Goal: Task Accomplishment & Management: Manage account settings

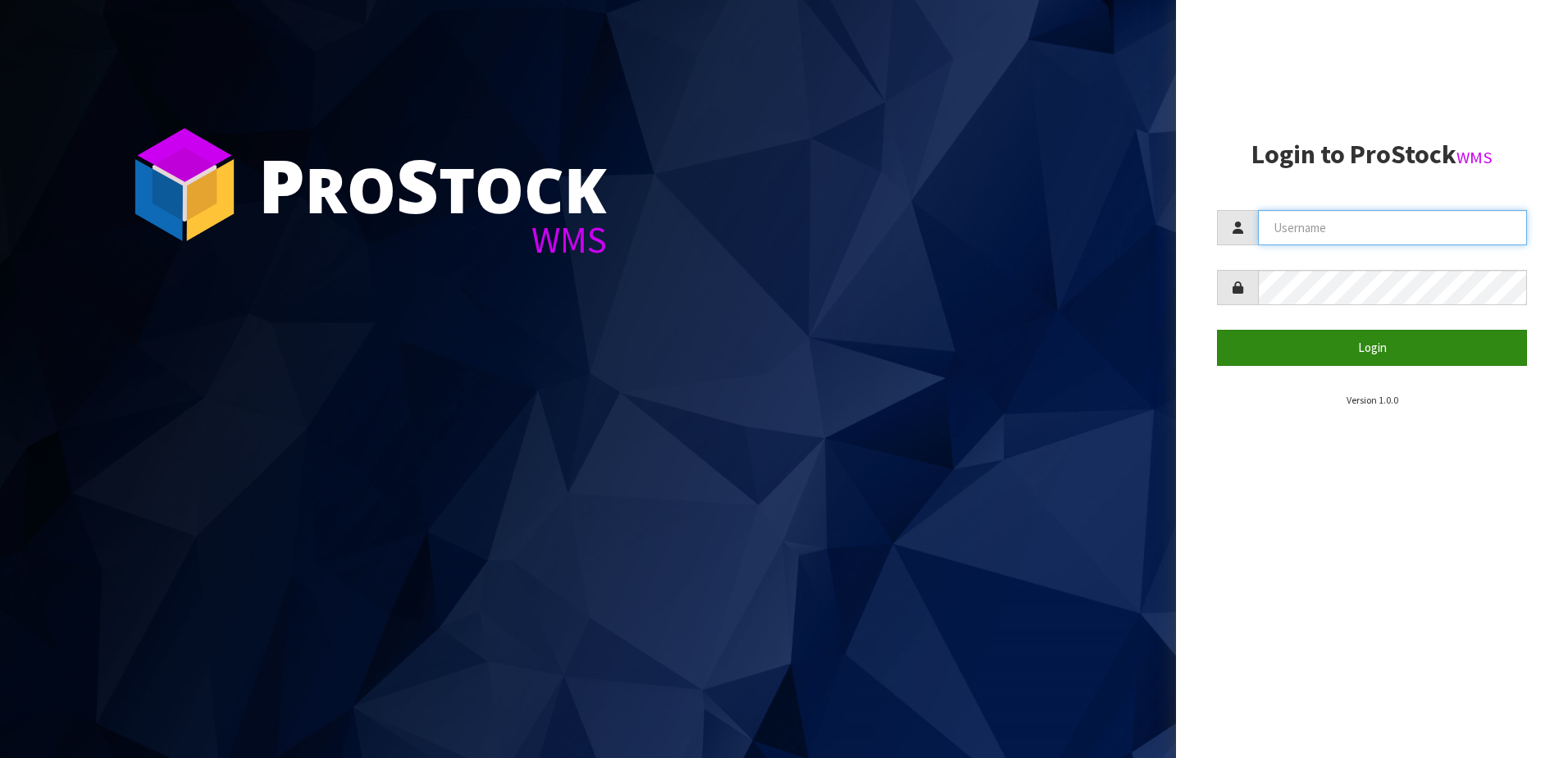
type input "NEROTAPWARE"
click at [1391, 355] on button "Login" at bounding box center [1372, 347] width 310 height 35
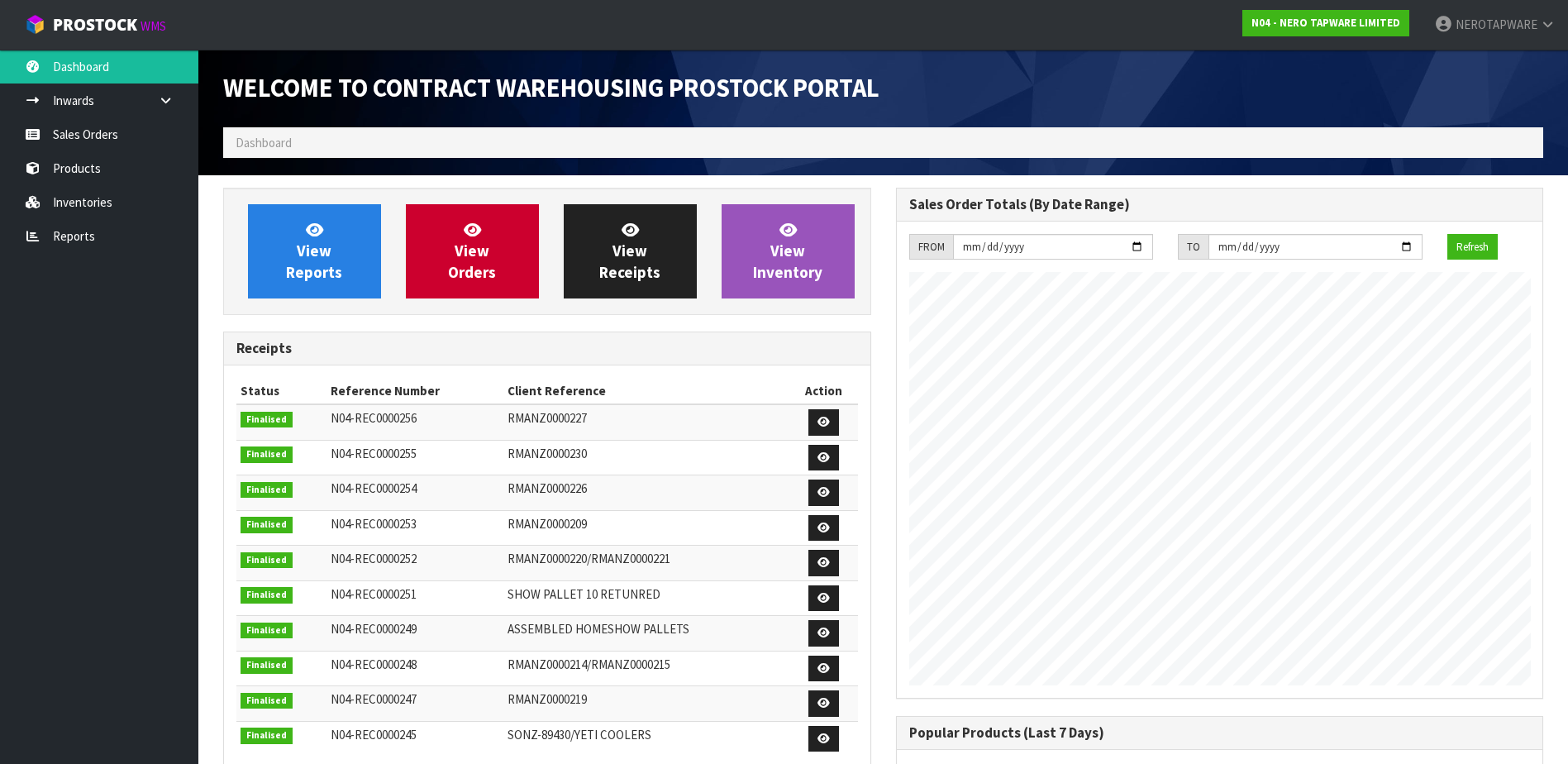
scroll to position [917, 672]
click at [83, 135] on link "Sales Orders" at bounding box center [99, 134] width 198 height 34
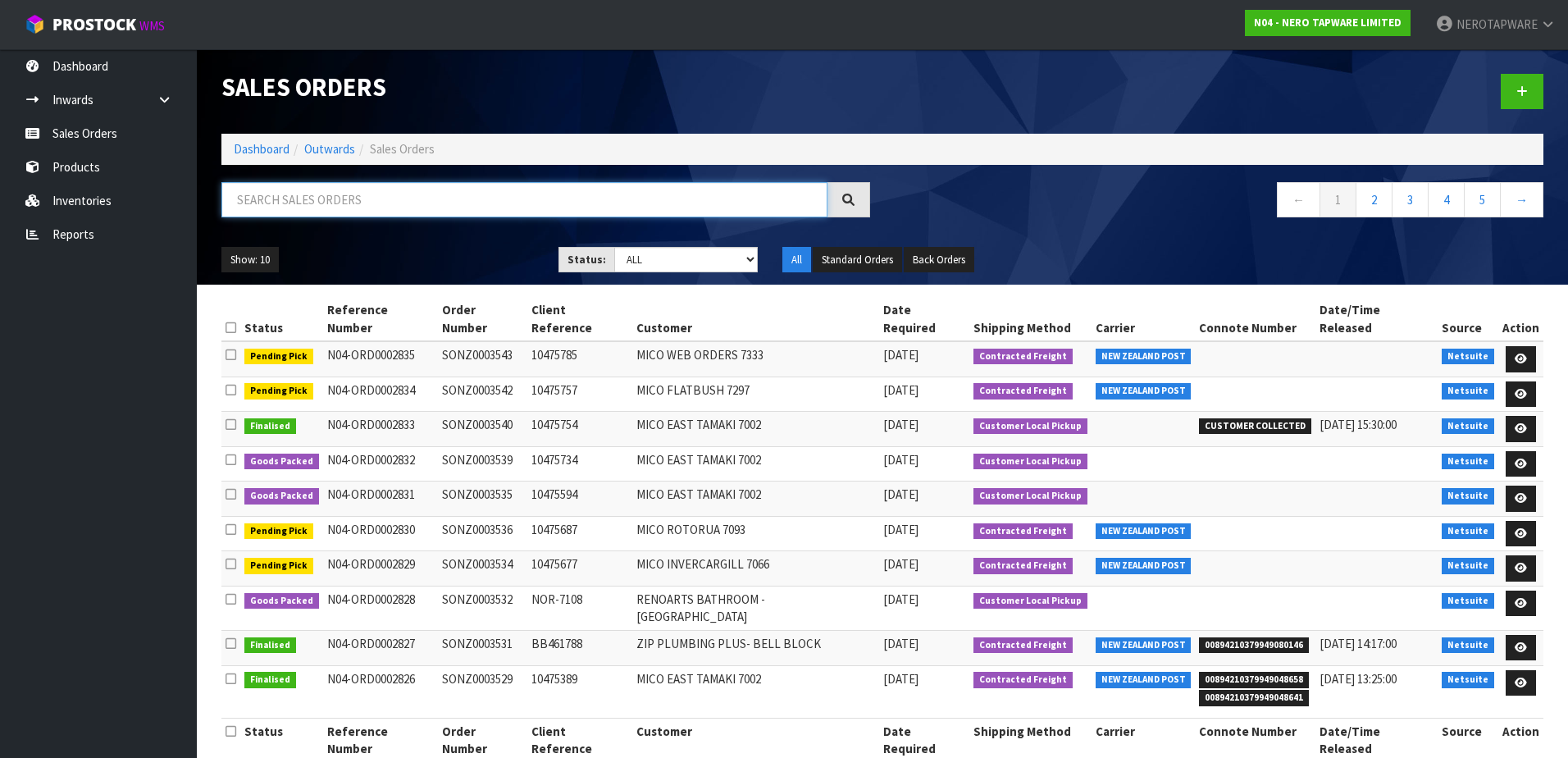
click at [331, 217] on input "text" at bounding box center [525, 199] width 606 height 35
paste input "SONZ0002836"
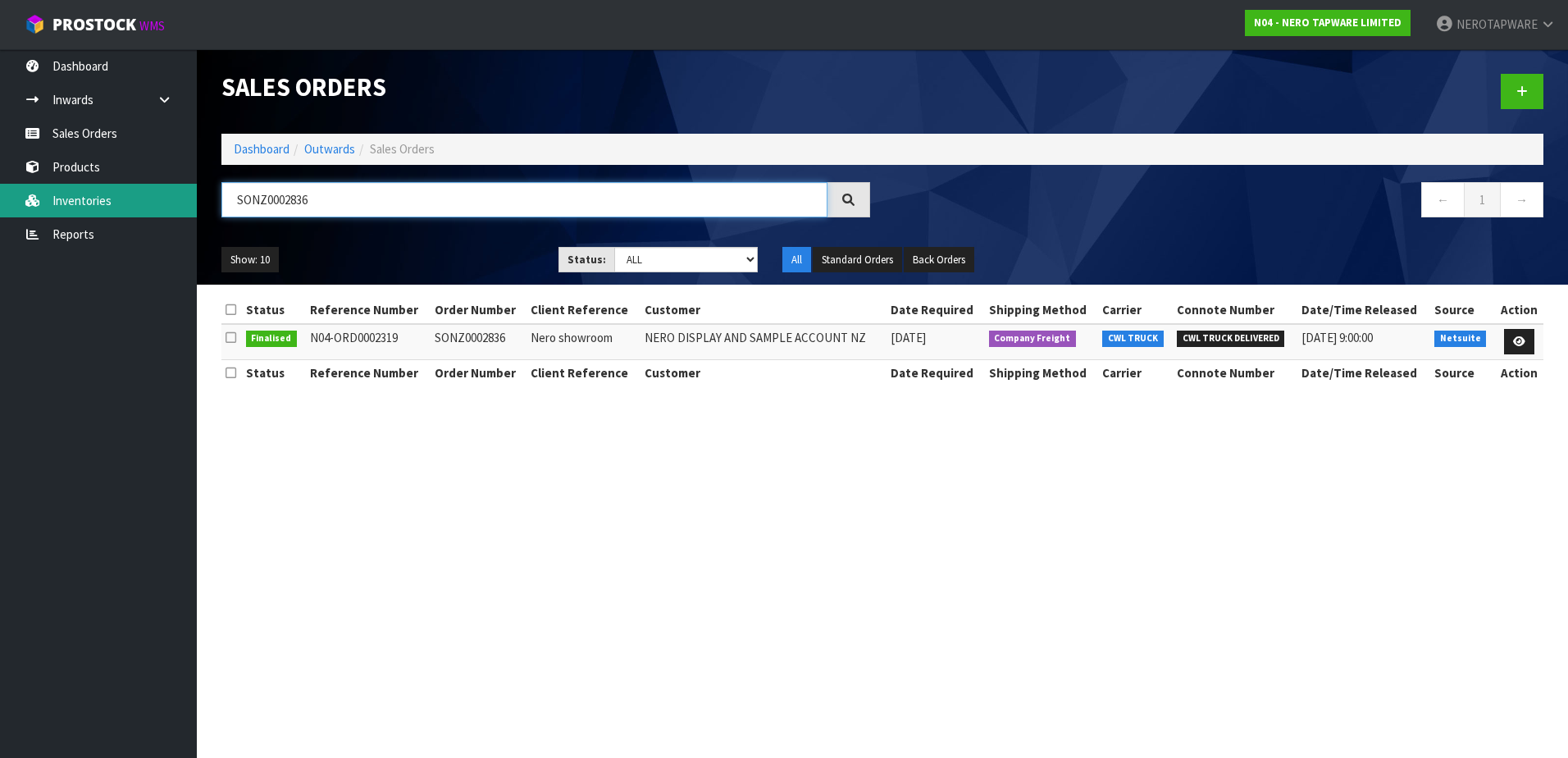
drag, startPoint x: 353, startPoint y: 204, endPoint x: 56, endPoint y: 192, distance: 297.2
click at [56, 193] on body "Toggle navigation ProStock WMS N04 - NERO TAPWARE LIMITED NEROTAPWARE Logout Da…" at bounding box center [784, 379] width 1568 height 758
paste input "84"
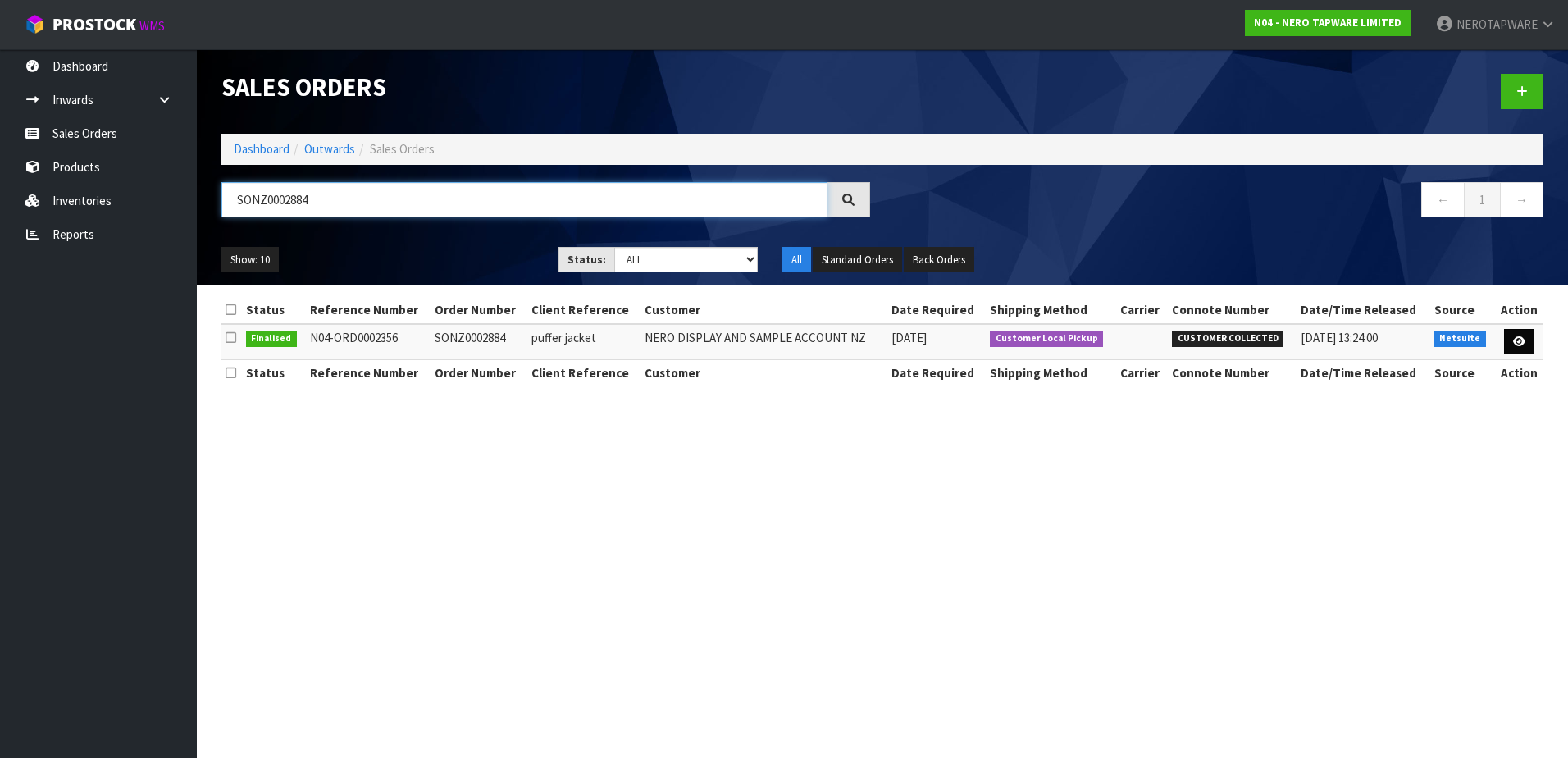
type input "SONZ0002884"
click at [1514, 341] on icon at bounding box center [1519, 342] width 12 height 11
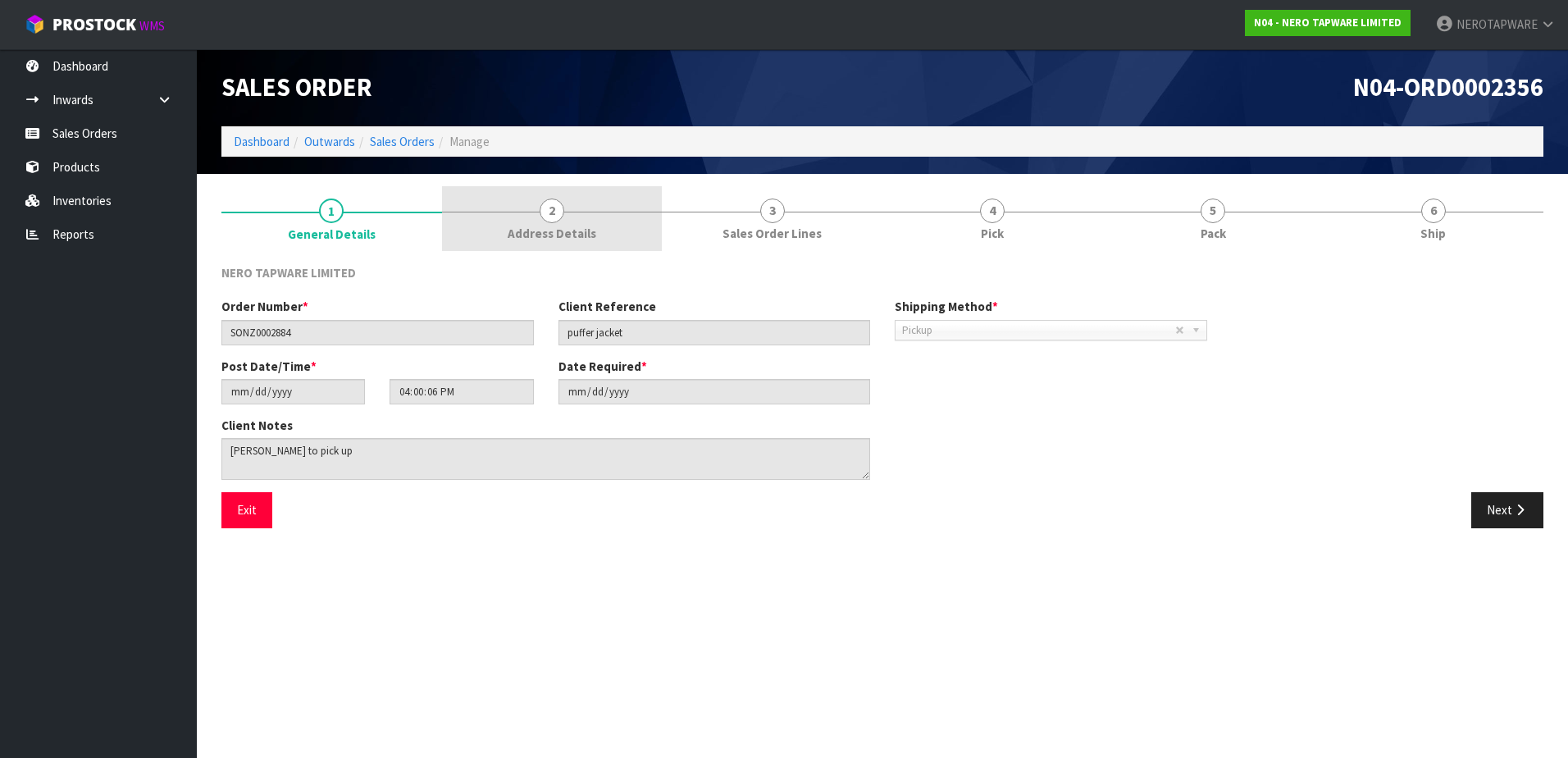
click at [574, 222] on link "2 Address Details" at bounding box center [552, 219] width 221 height 65
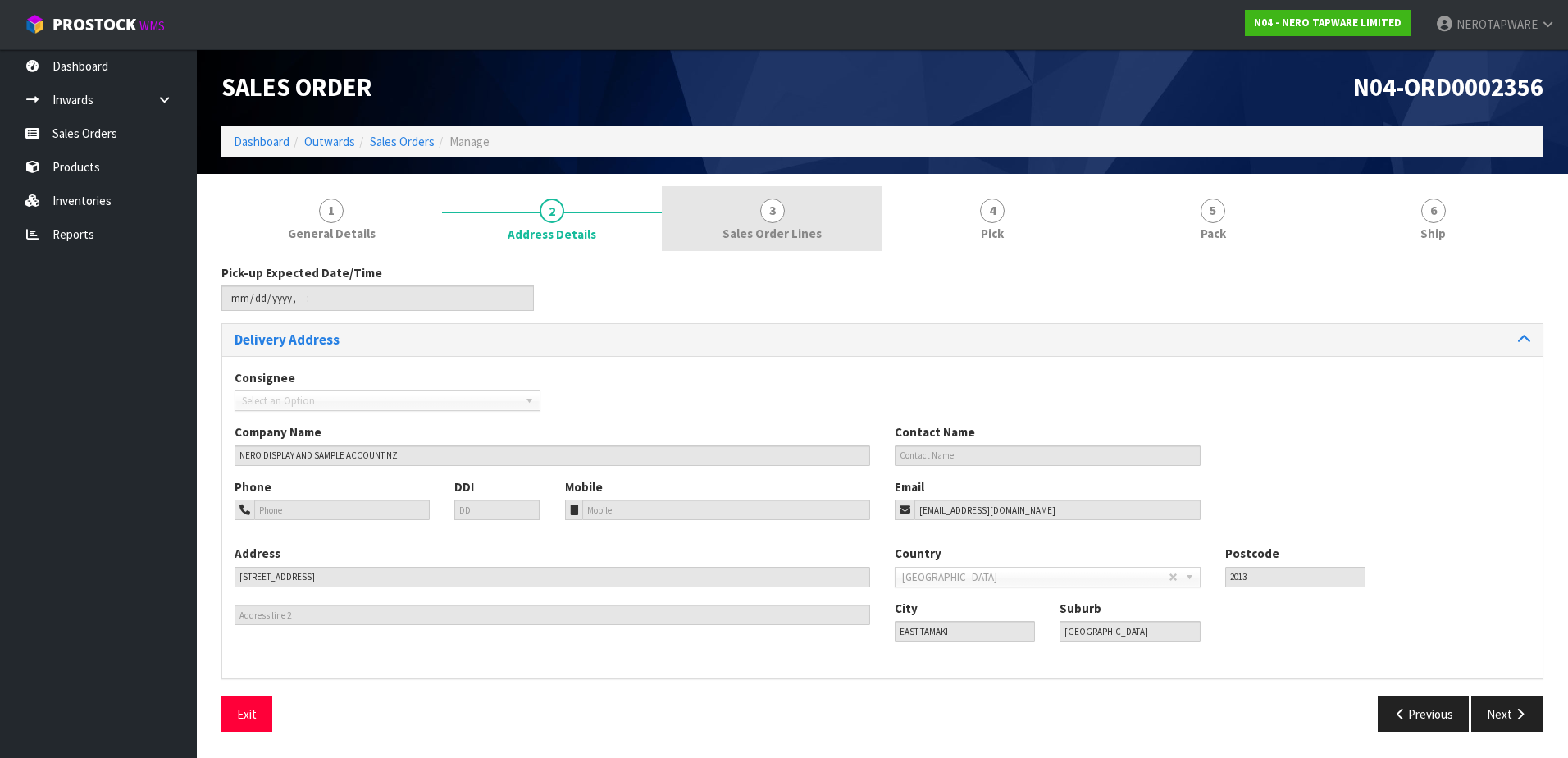
click at [770, 223] on link "3 Sales Order Lines" at bounding box center [772, 219] width 221 height 65
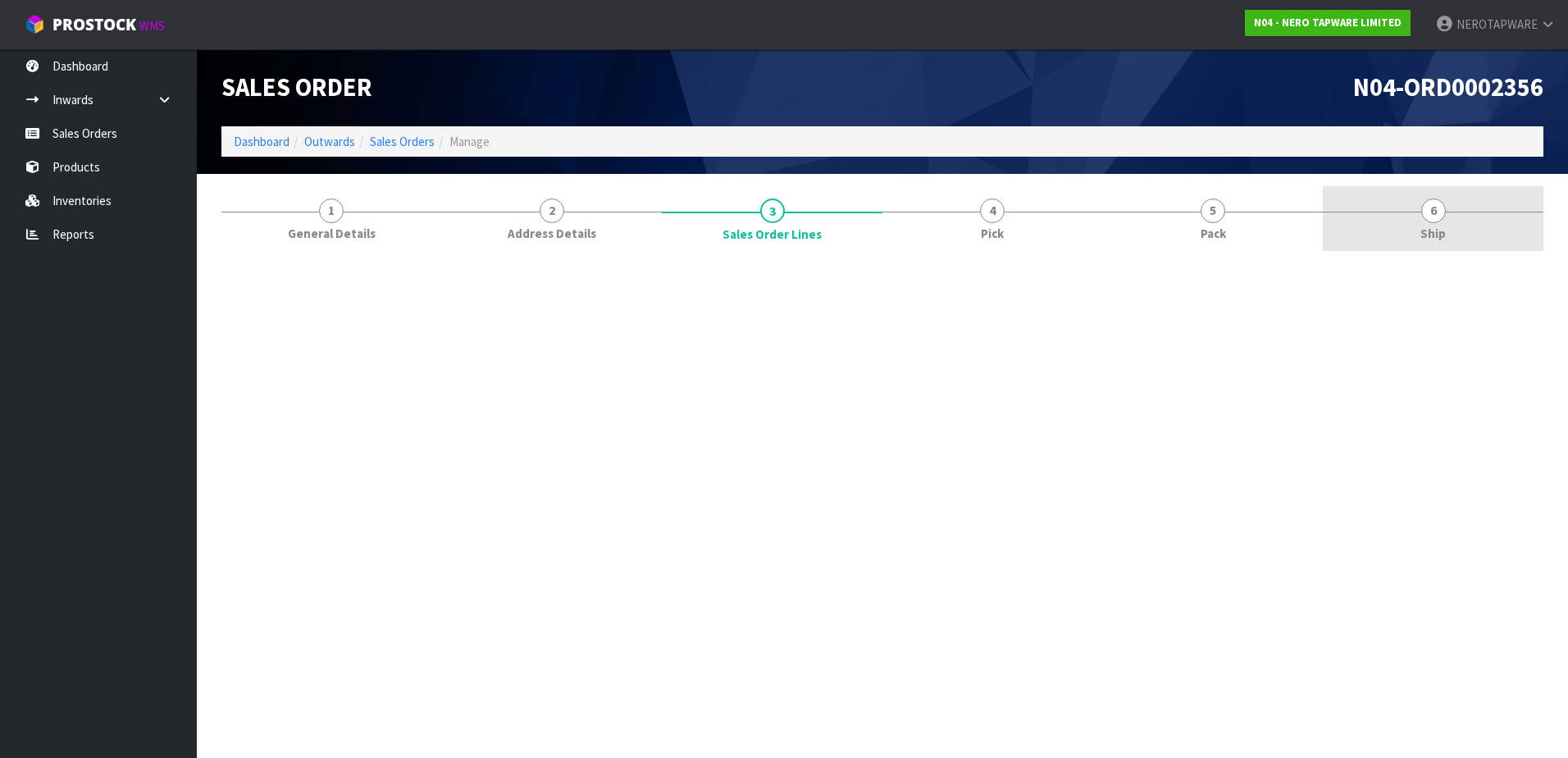
click at [1437, 205] on span "6" at bounding box center [1434, 210] width 25 height 25
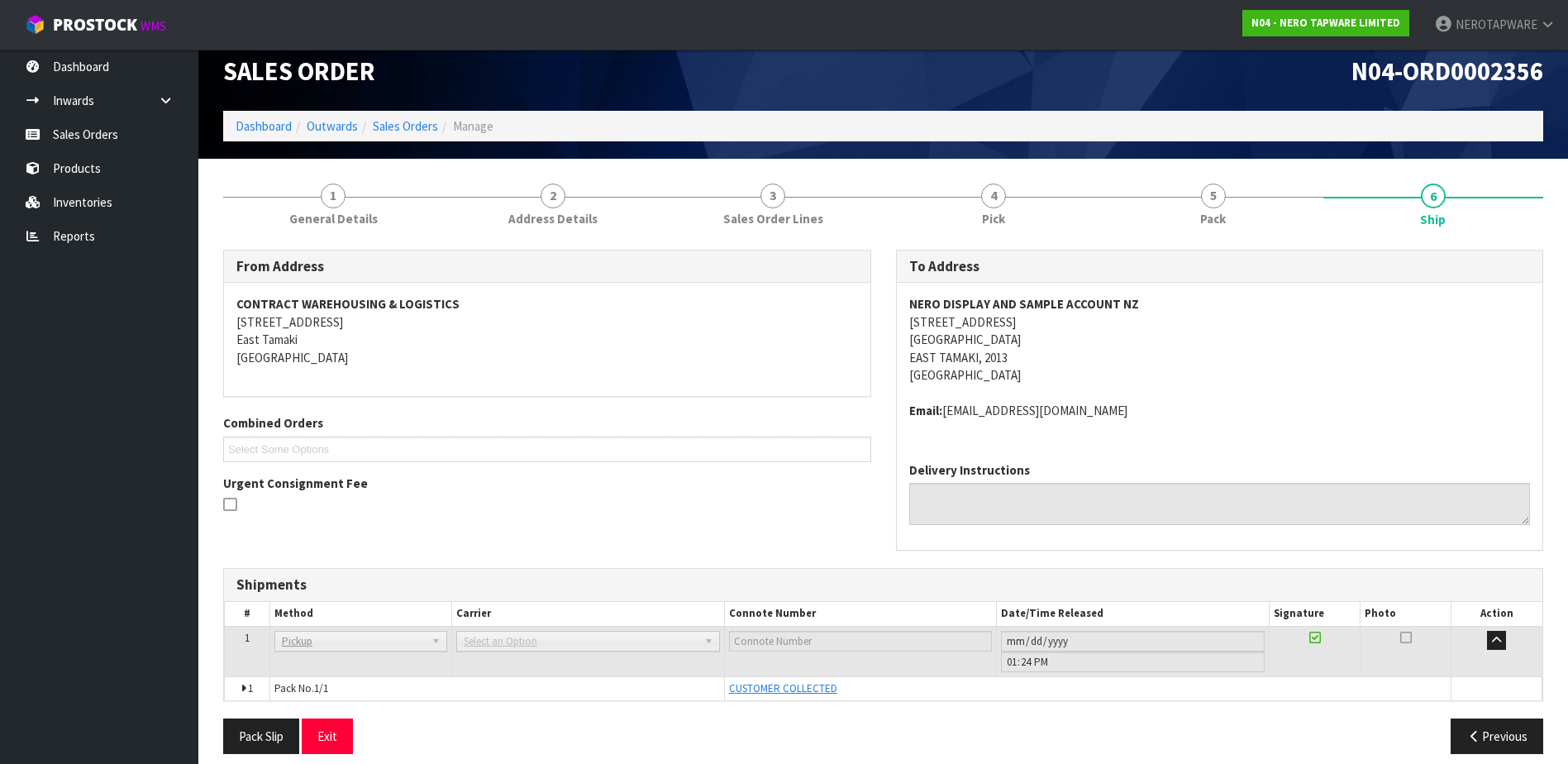
scroll to position [32, 0]
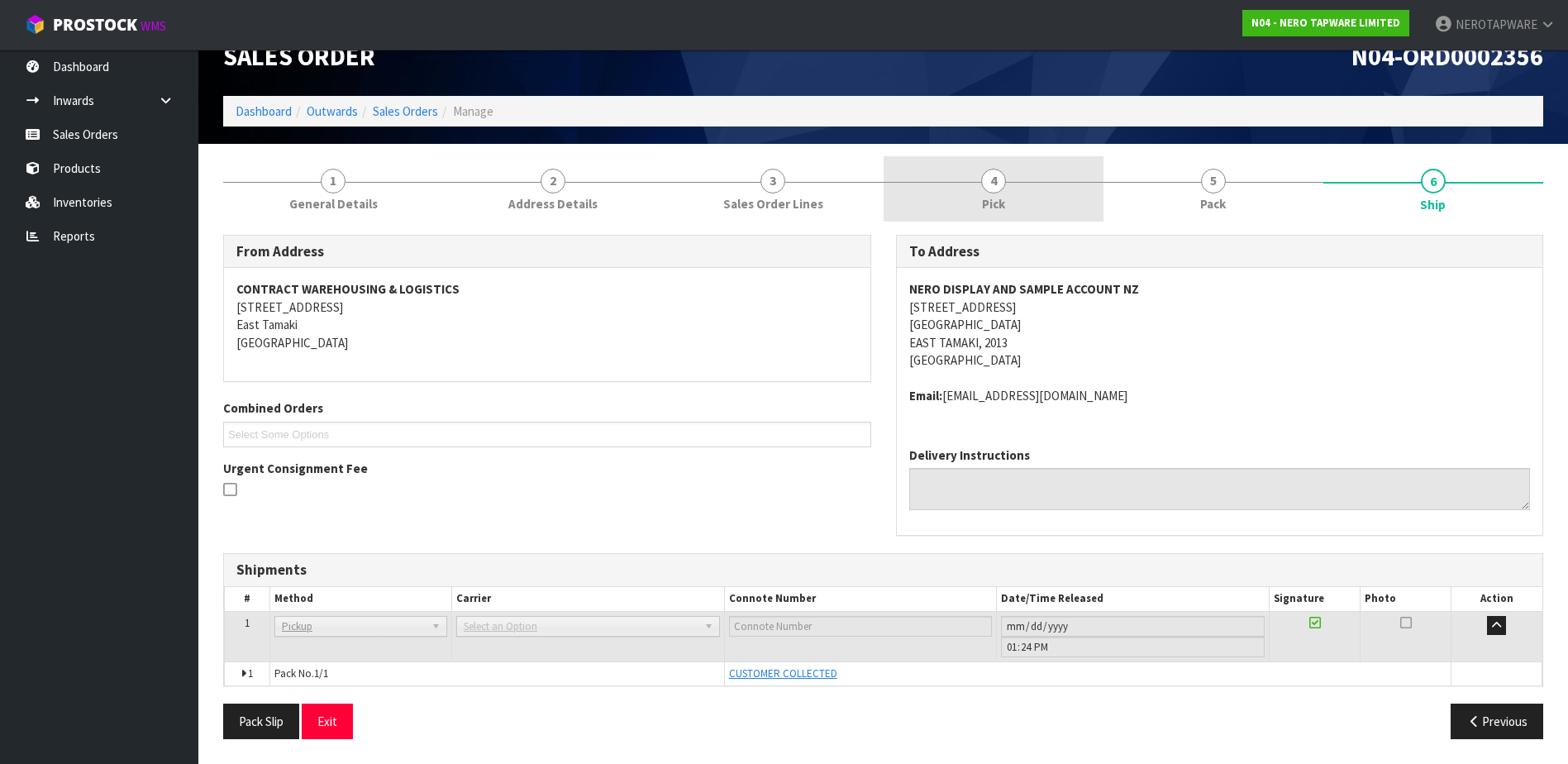
click at [1005, 177] on span "4" at bounding box center [994, 181] width 25 height 25
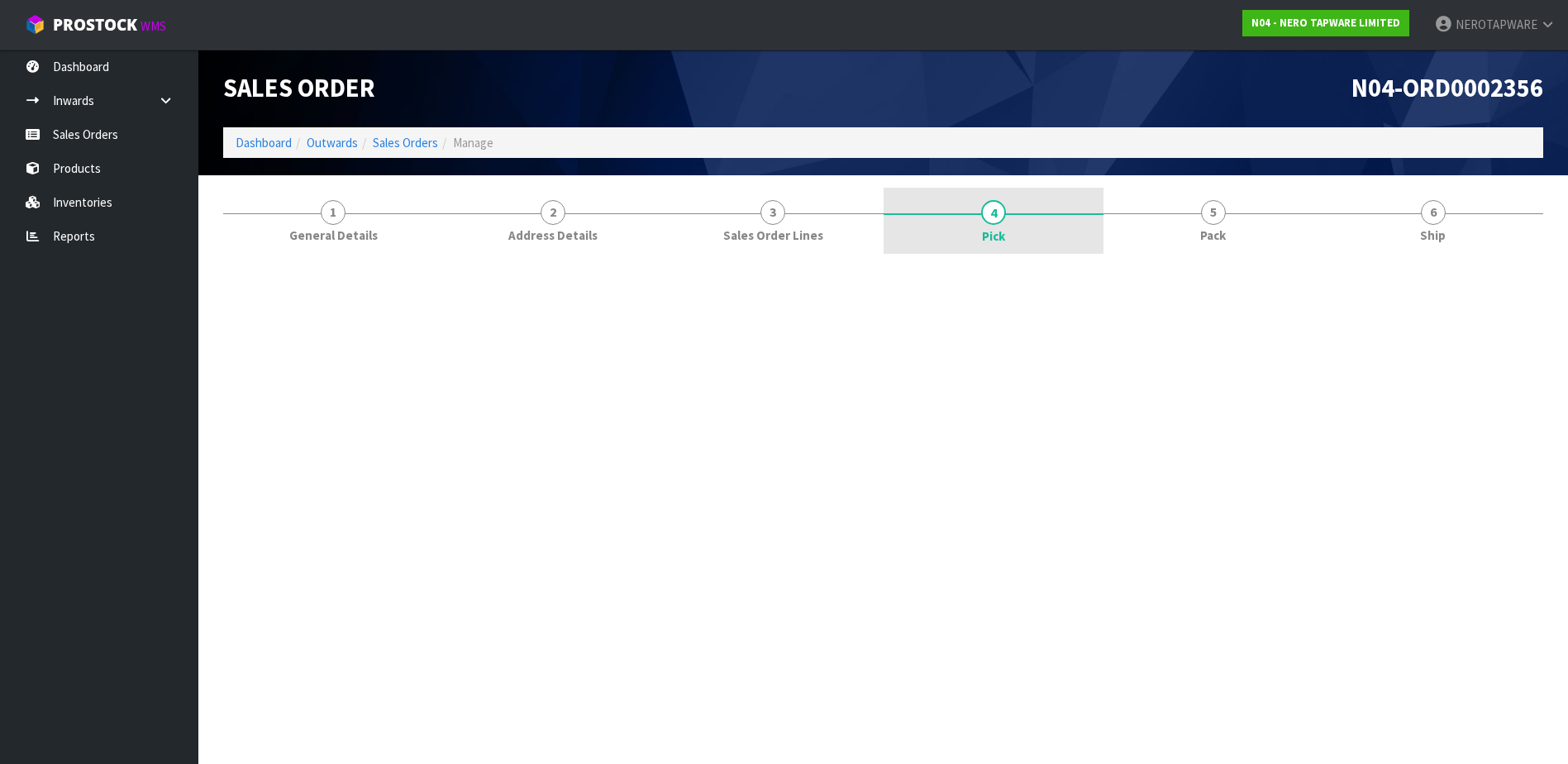
scroll to position [0, 0]
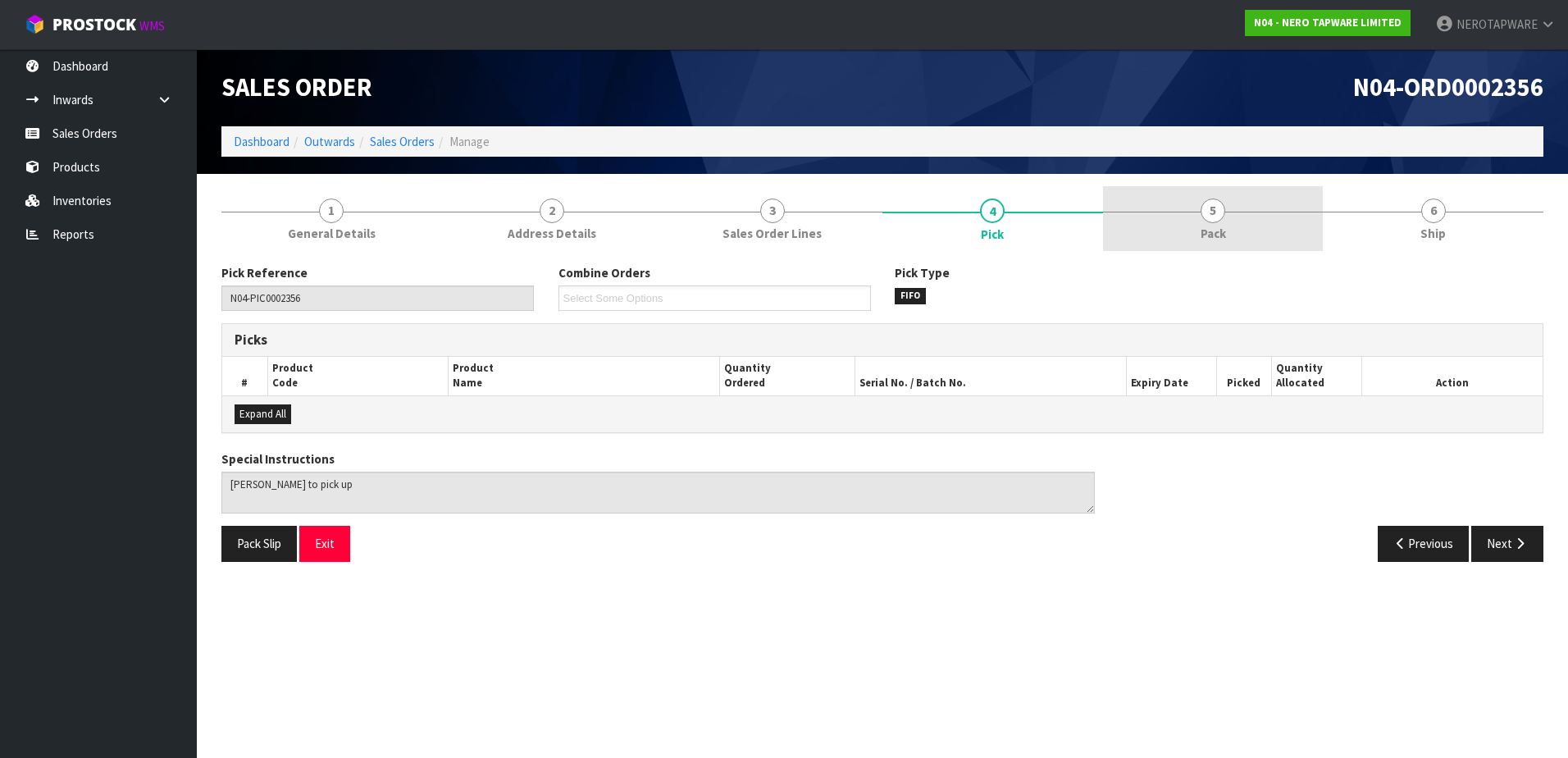
click at [1220, 209] on span "5" at bounding box center [1213, 210] width 25 height 25
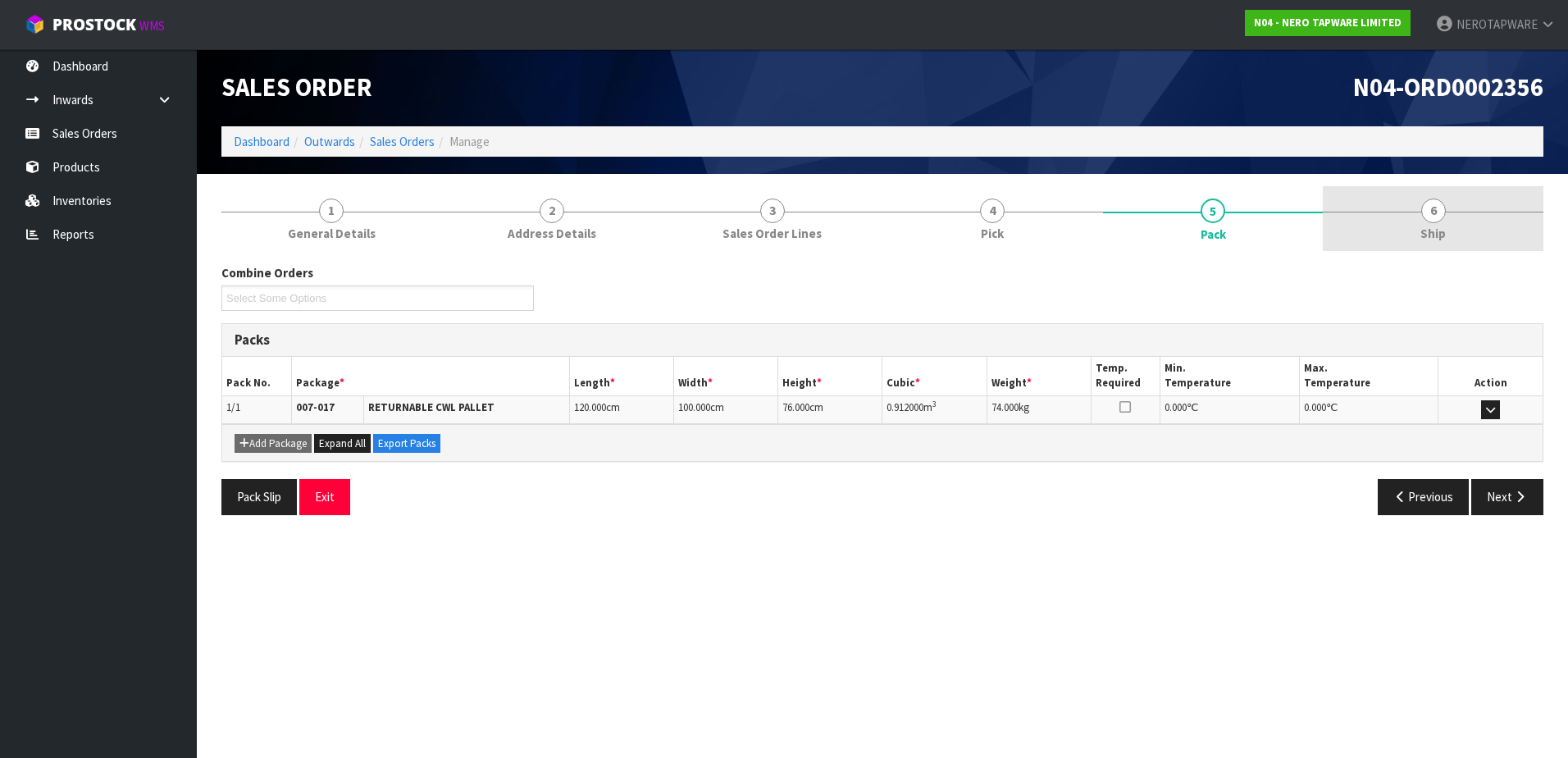
click at [1422, 214] on span "6" at bounding box center [1434, 210] width 25 height 25
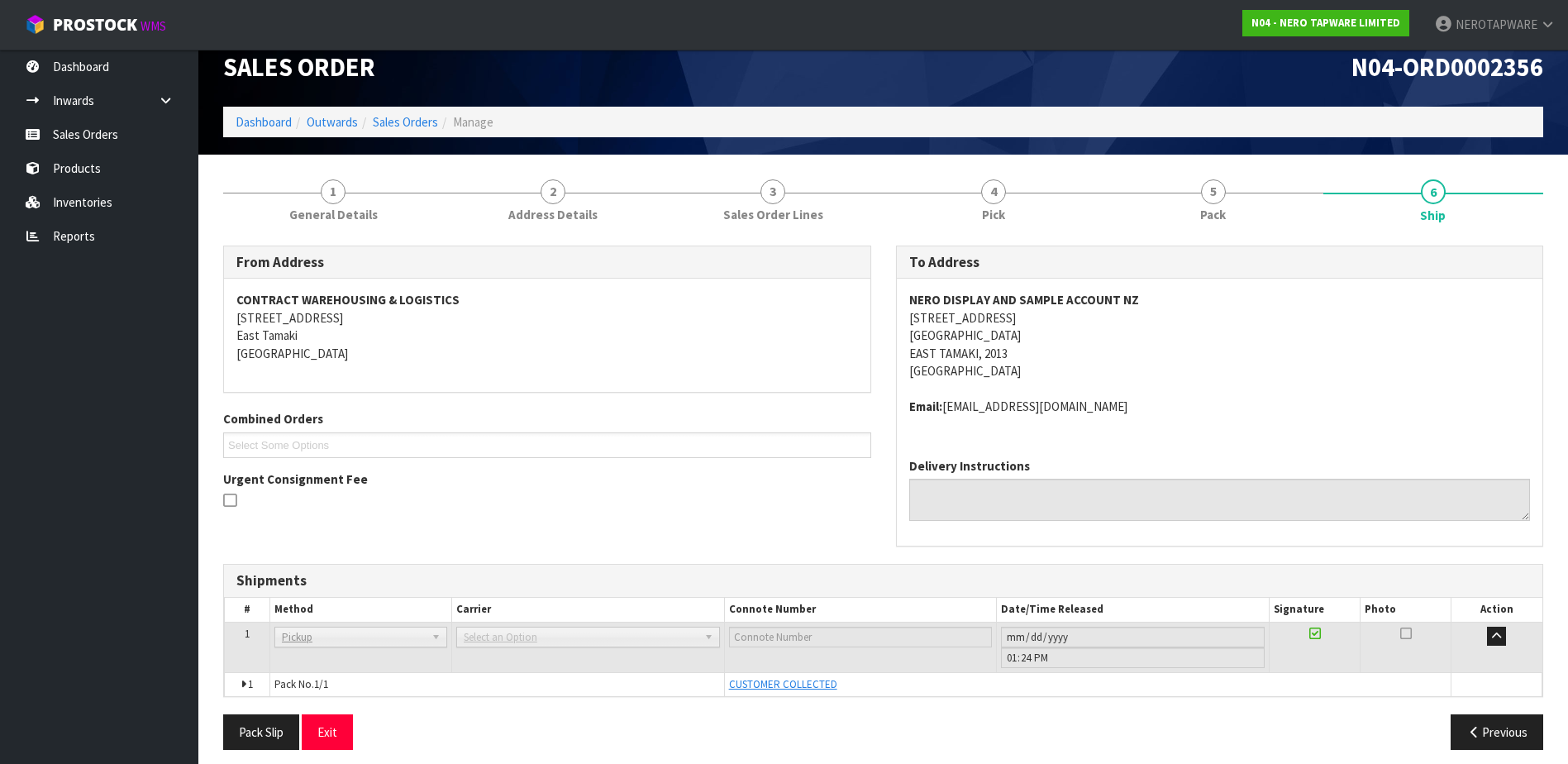
scroll to position [32, 0]
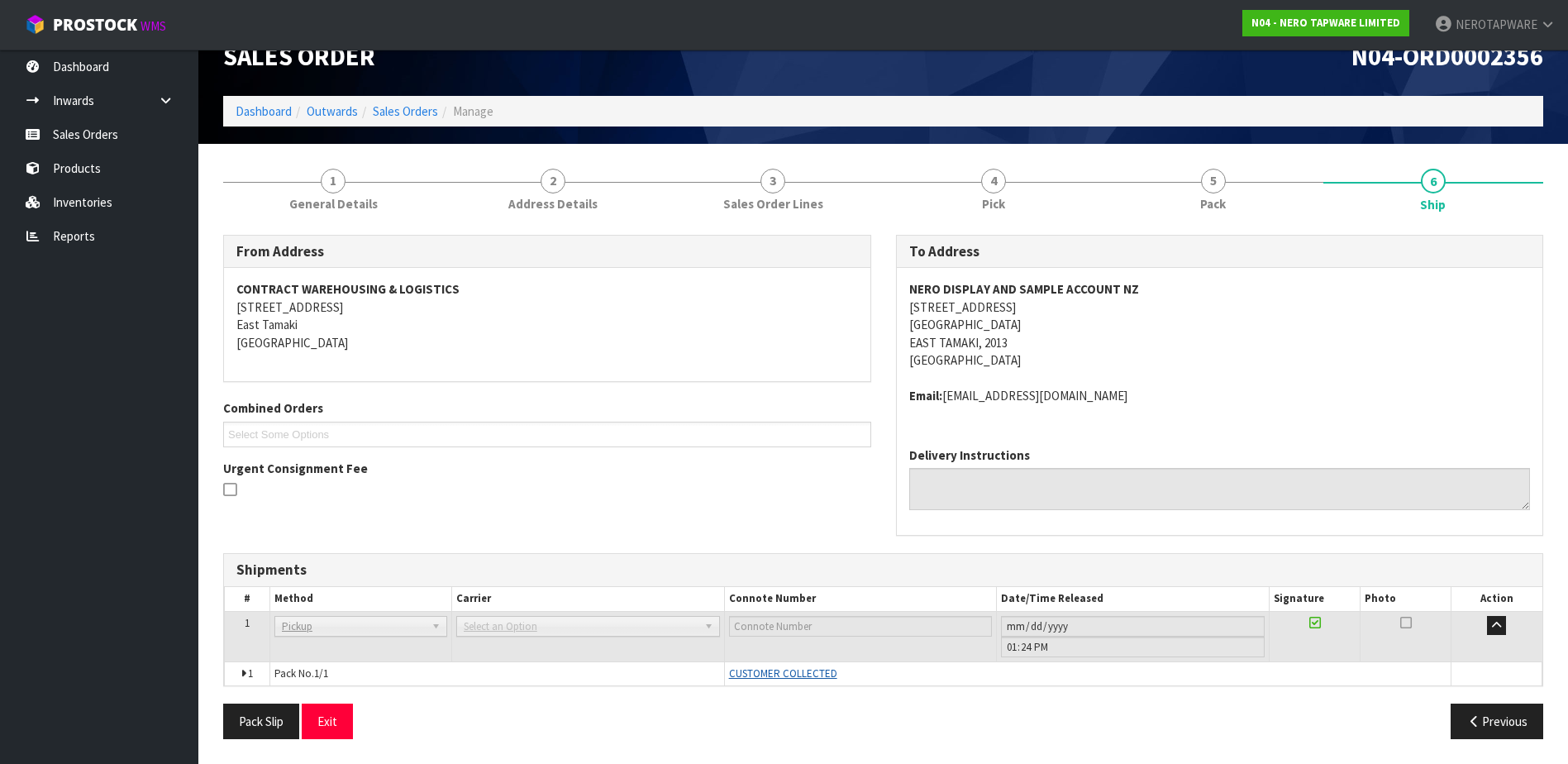
click at [776, 674] on span "CUSTOMER COLLECTED" at bounding box center [784, 672] width 108 height 14
click at [796, 672] on span "CUSTOMER COLLECTED" at bounding box center [784, 672] width 108 height 14
click at [1315, 622] on icon at bounding box center [1315, 622] width 11 height 13
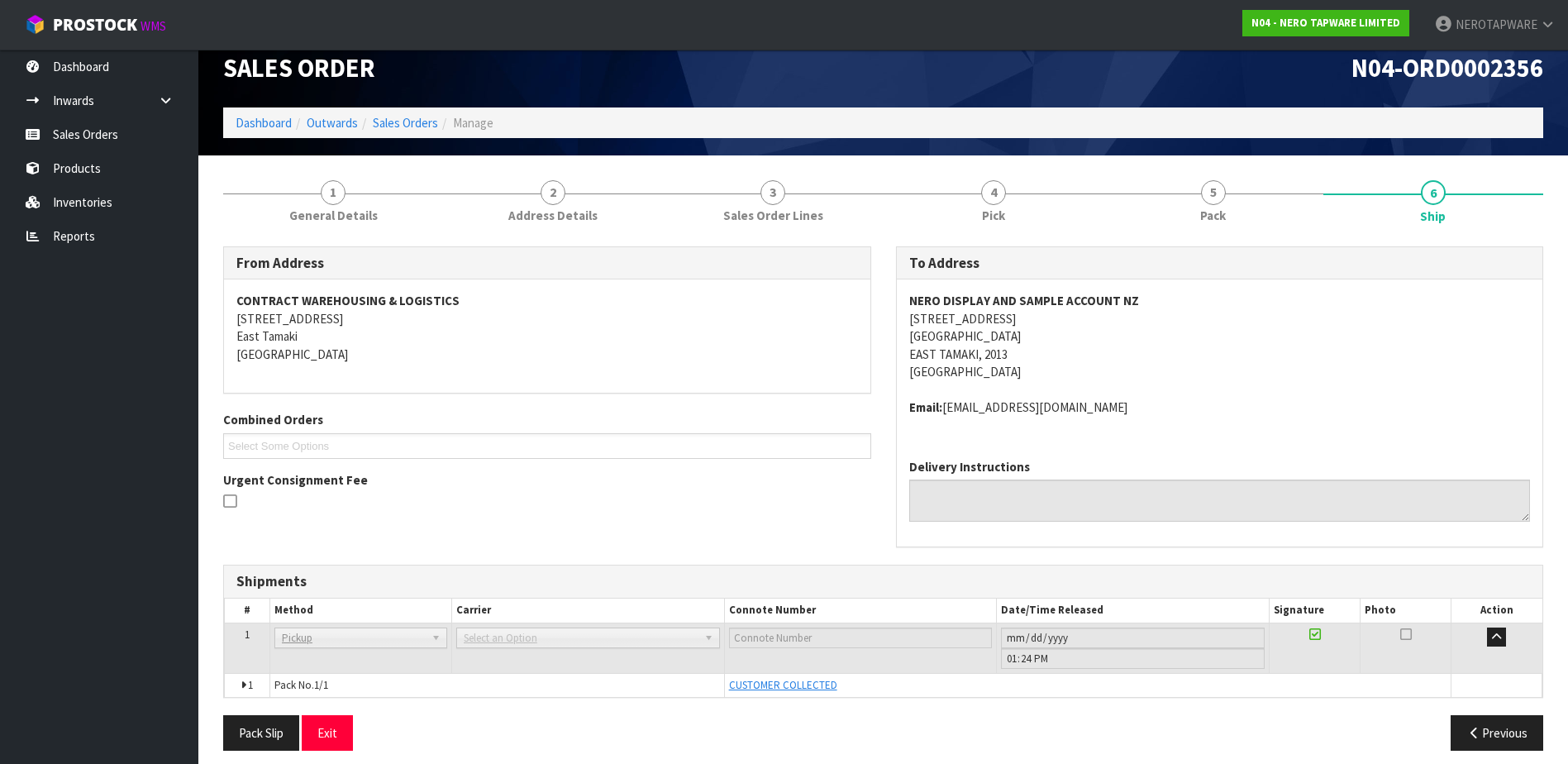
scroll to position [0, 0]
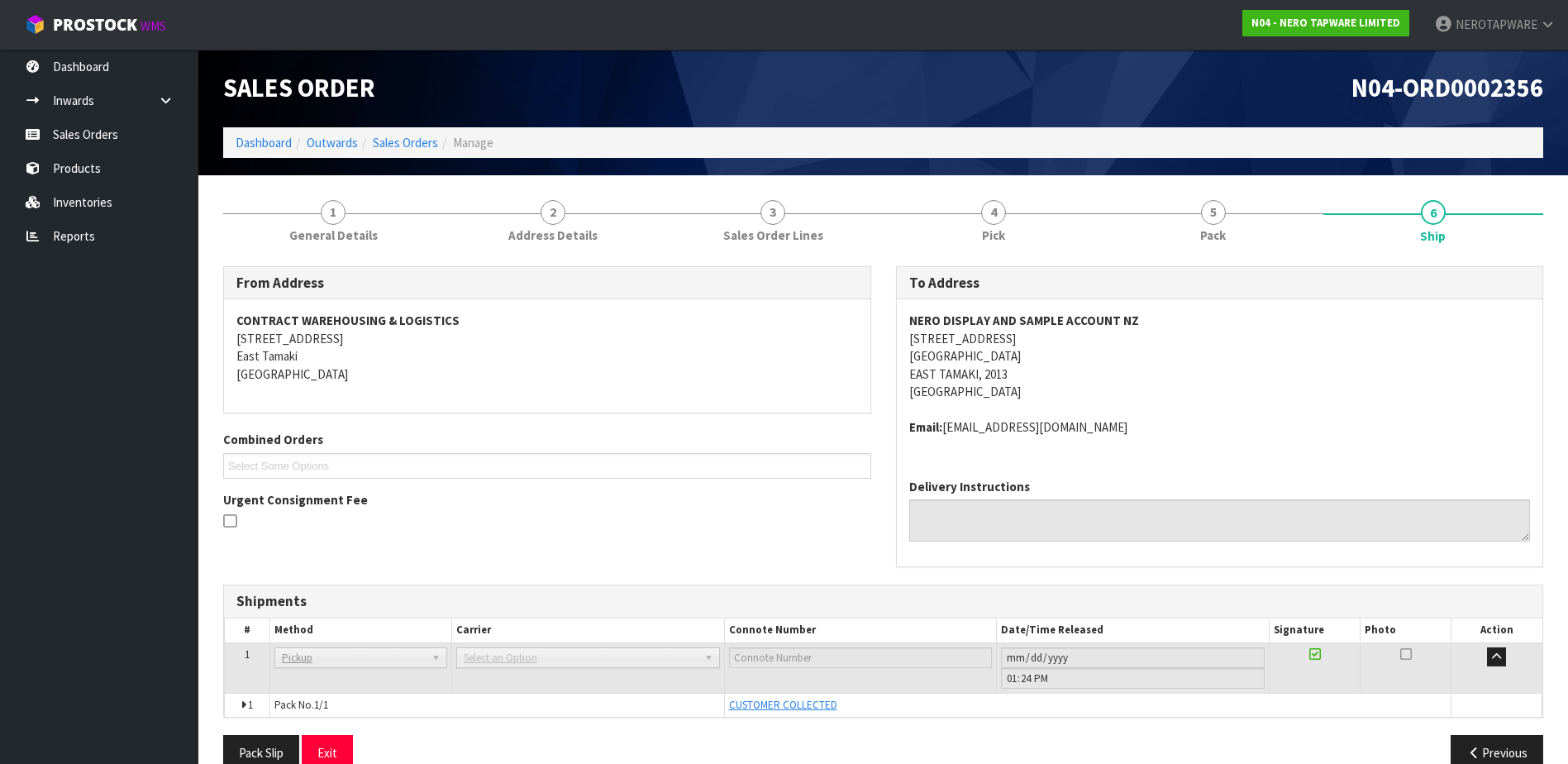
click at [1313, 656] on icon at bounding box center [1315, 654] width 11 height 13
click at [83, 137] on link "Sales Orders" at bounding box center [99, 134] width 198 height 34
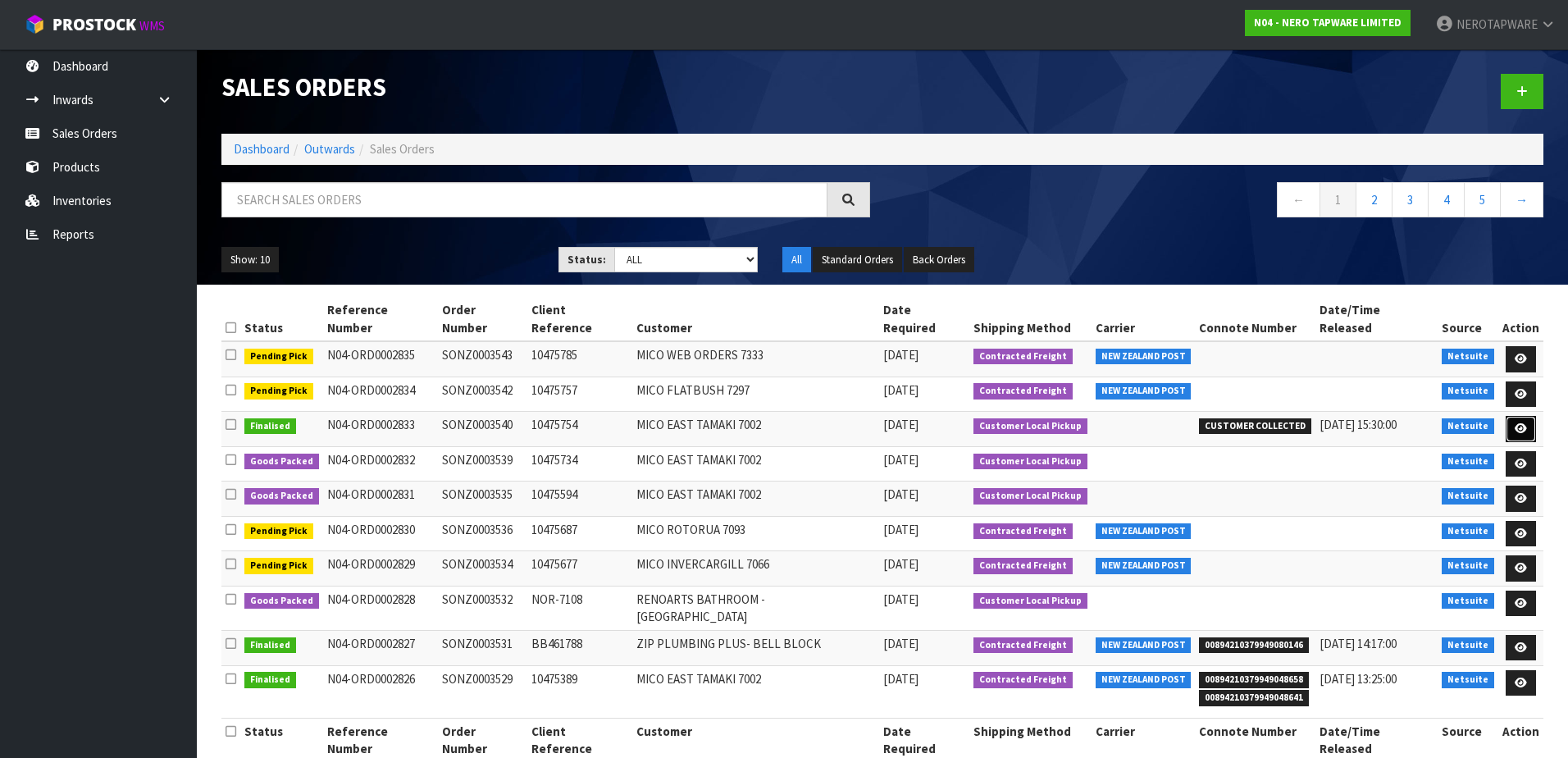
click at [1517, 423] on icon at bounding box center [1521, 429] width 12 height 11
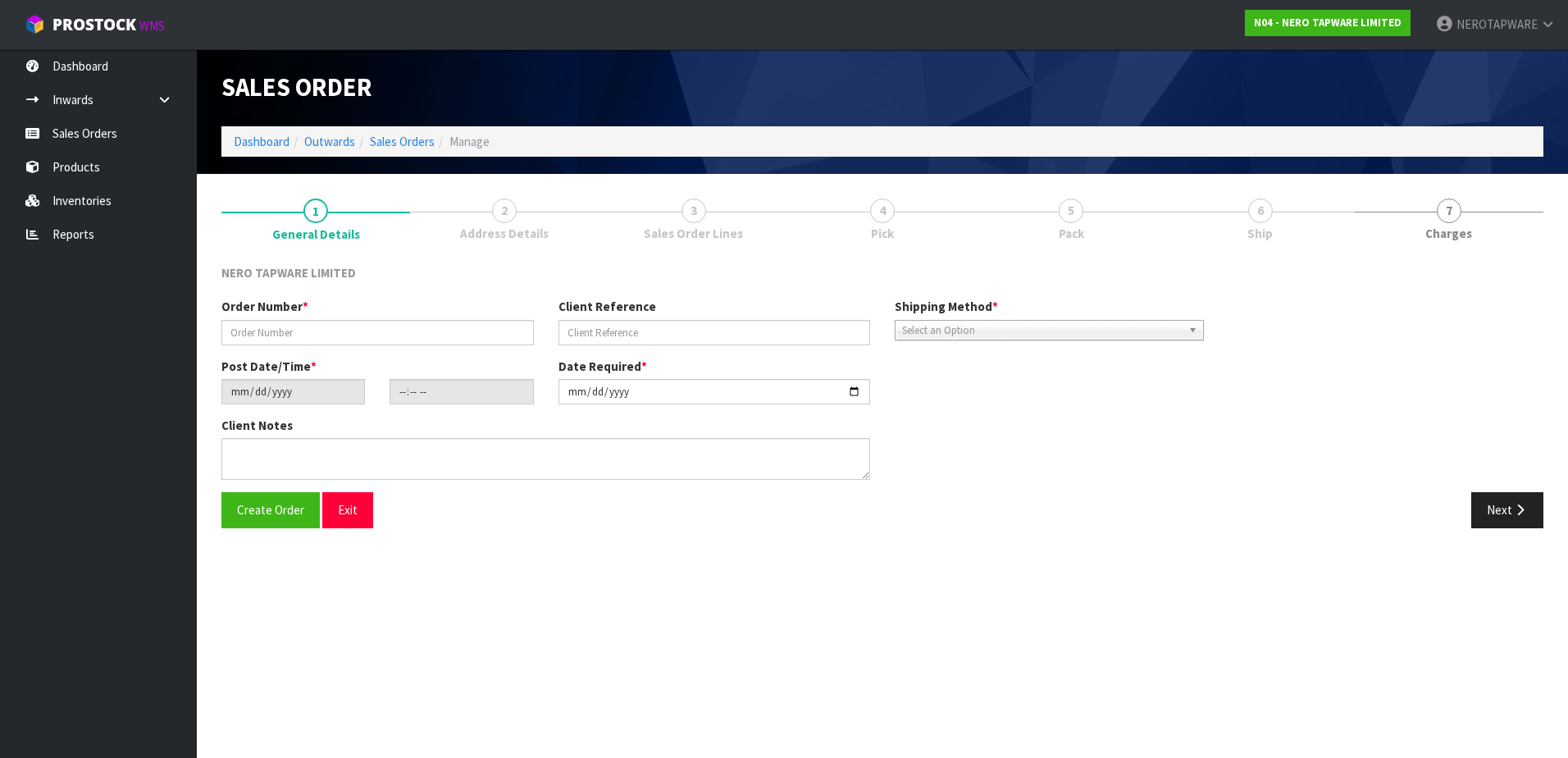
type input "SONZ0003540"
type input "10475754"
type input "[DATE]"
type input "14:45:07.000"
type input "[DATE]"
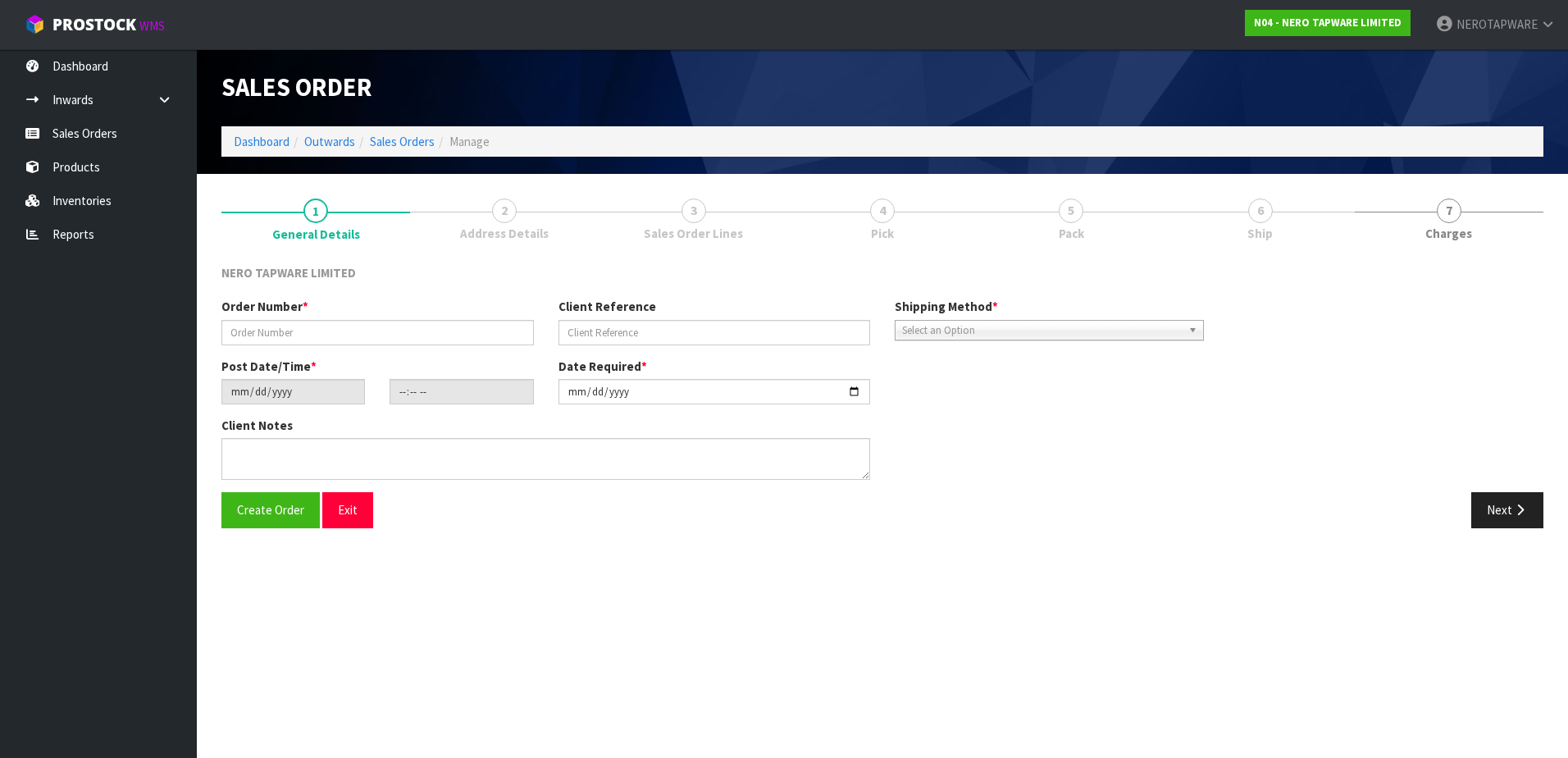
type textarea "customer pick up 12/09"
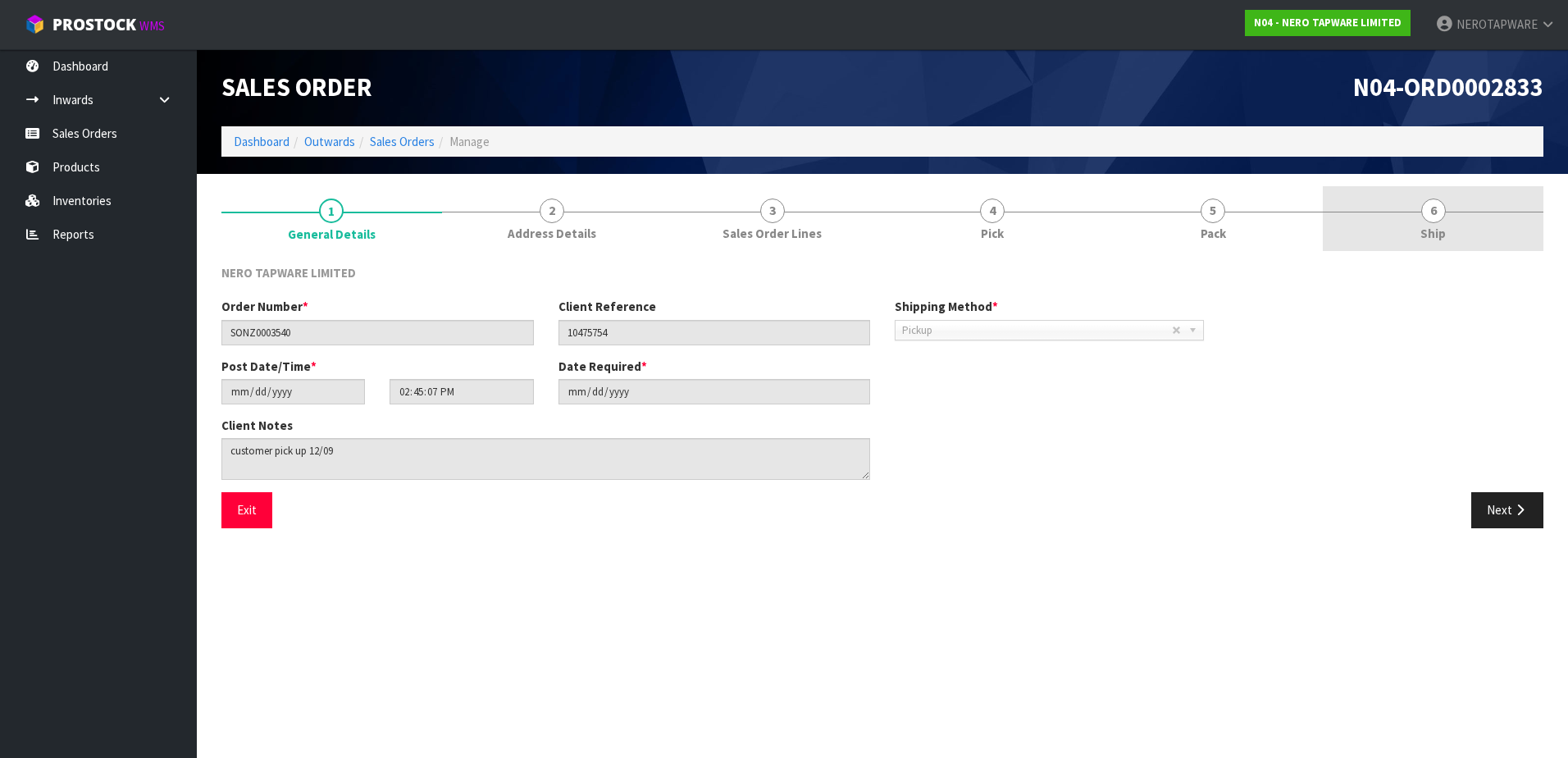
click at [1442, 207] on span "6" at bounding box center [1434, 210] width 25 height 25
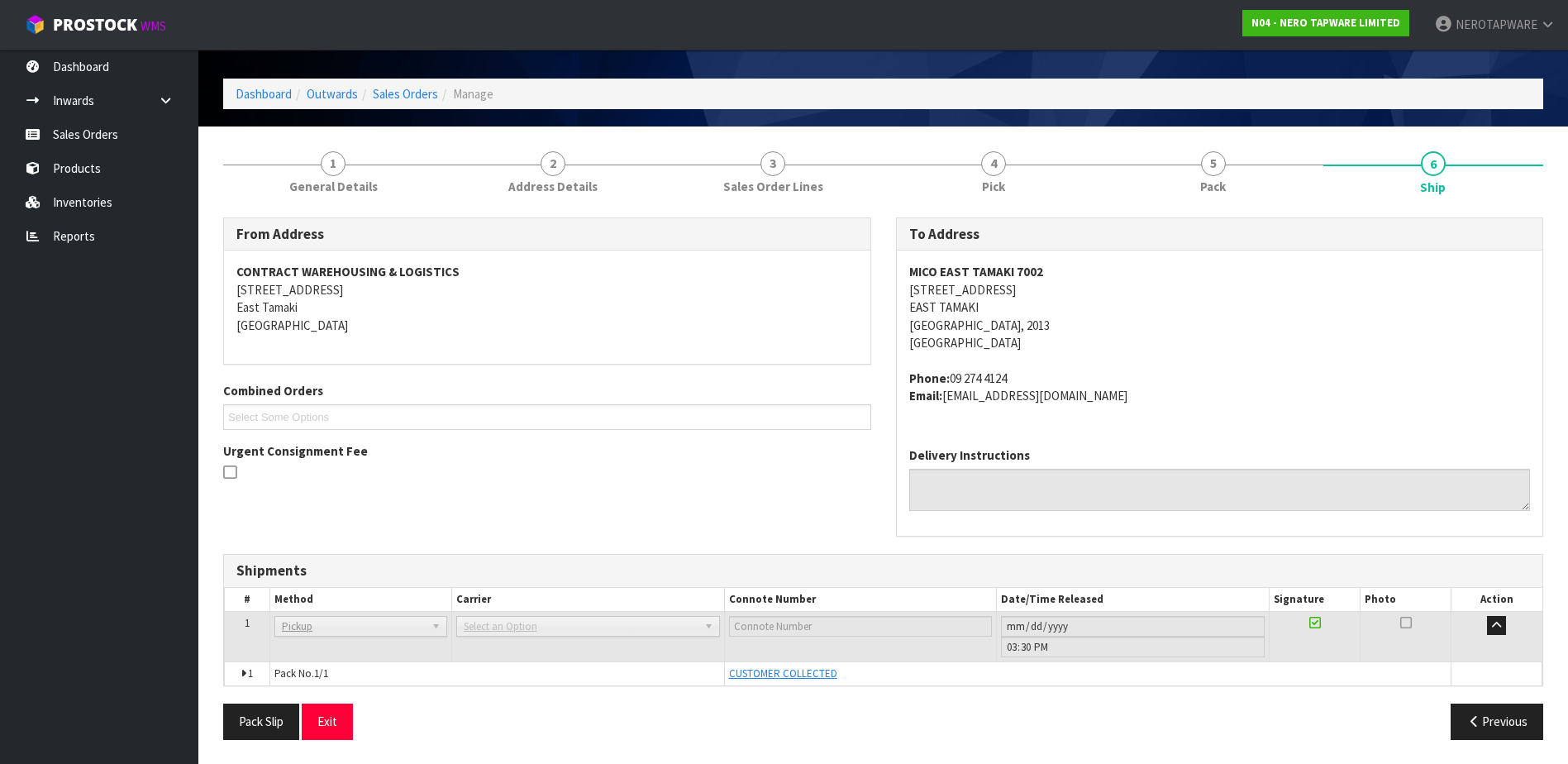
scroll to position [50, 0]
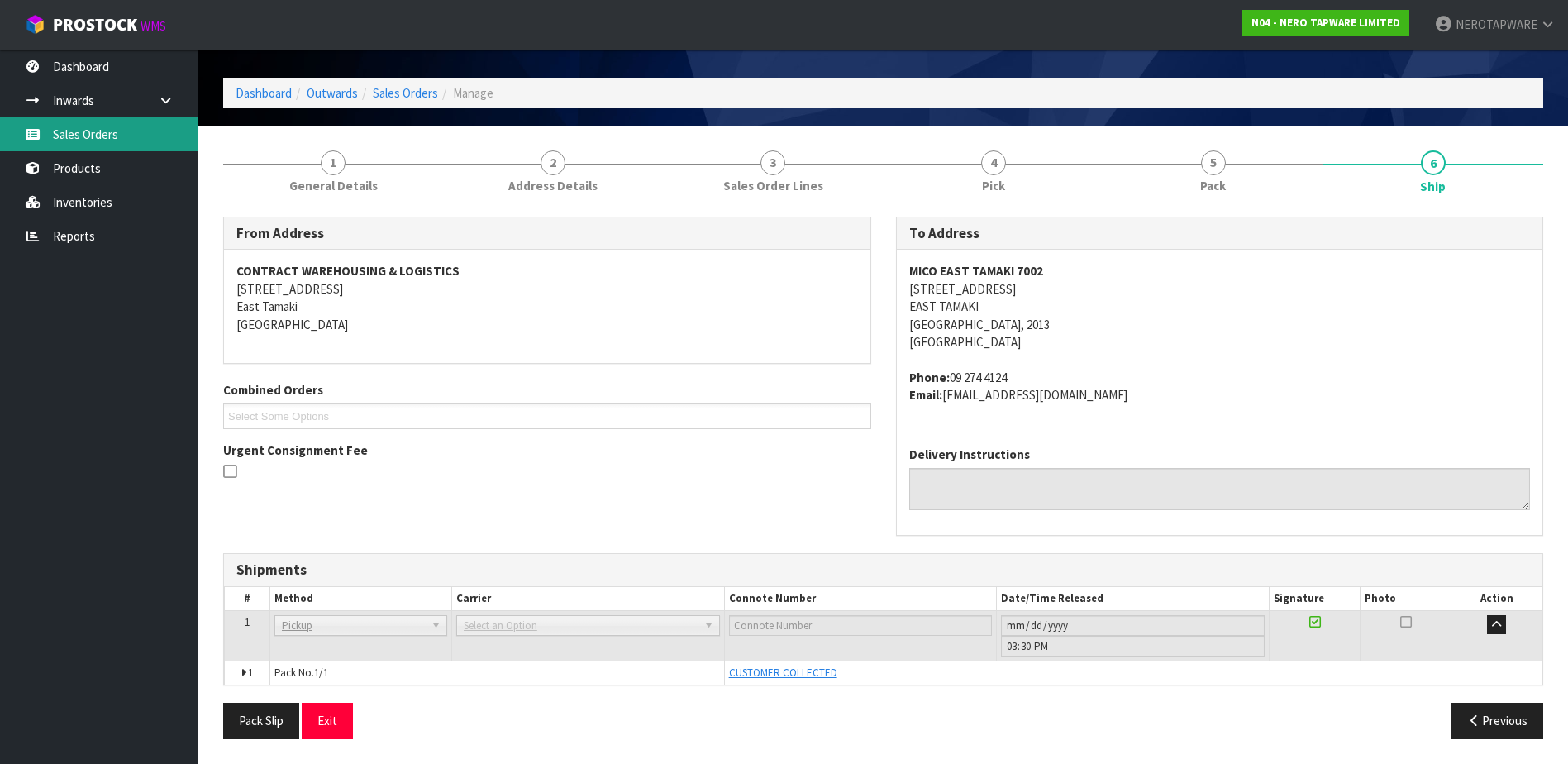
click at [67, 133] on link "Sales Orders" at bounding box center [99, 134] width 198 height 34
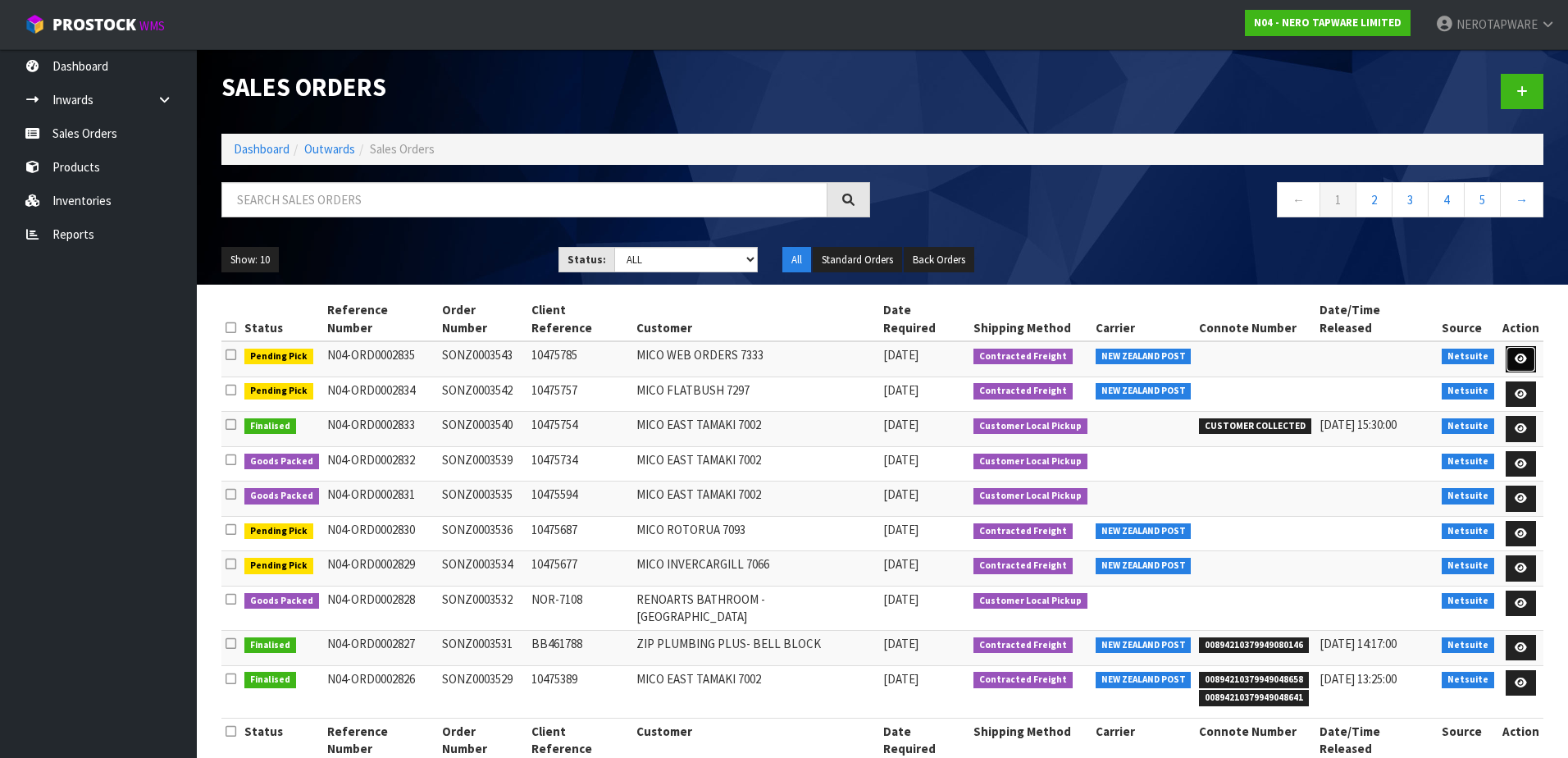
click at [1526, 347] on link at bounding box center [1521, 360] width 31 height 26
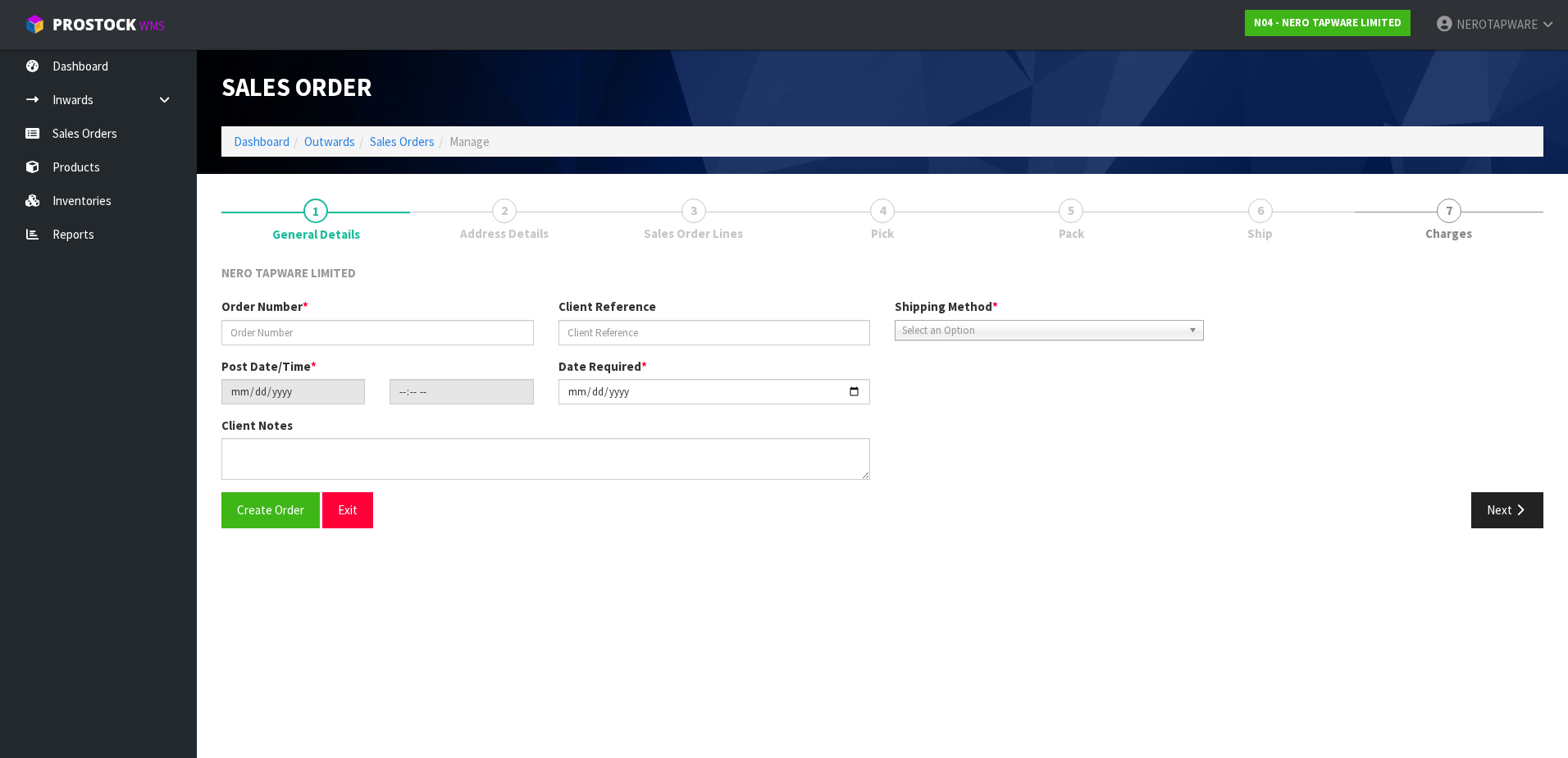
type input "SONZ0003543"
type input "10475785"
type input "[DATE]"
type input "15:30:08.000"
type input "[DATE]"
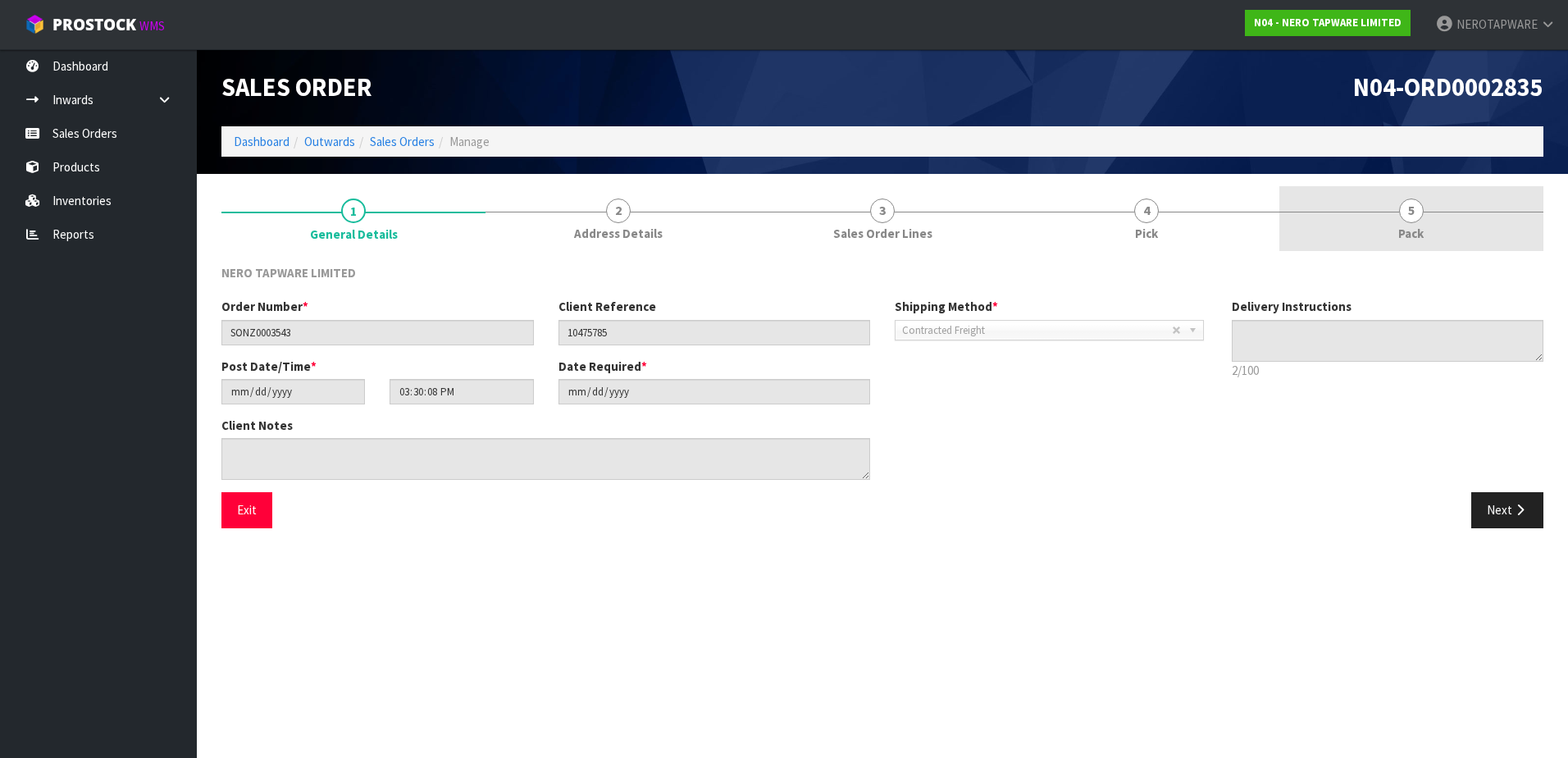
click at [1405, 218] on span "5" at bounding box center [1411, 210] width 25 height 25
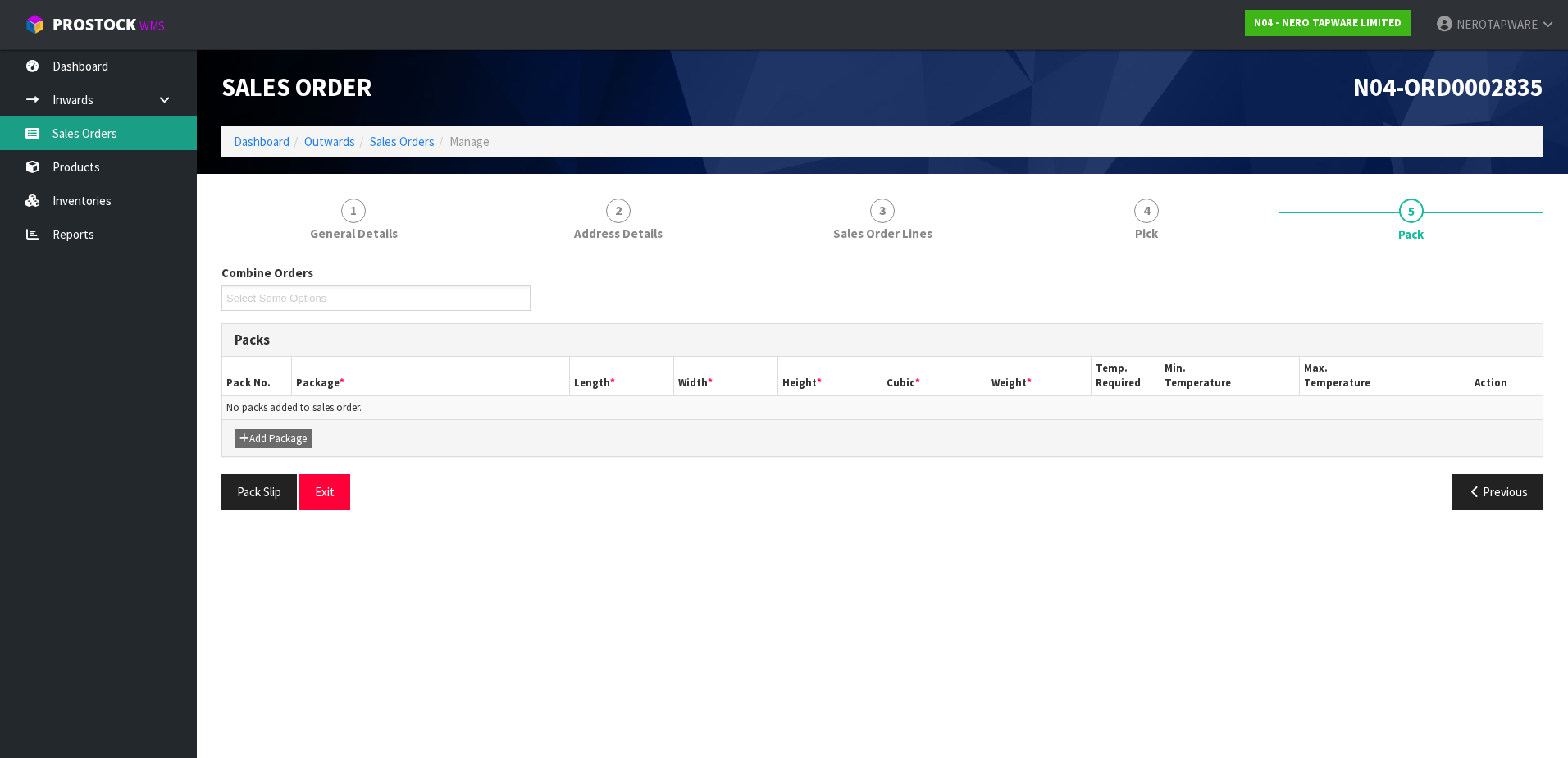
click at [87, 133] on link "Sales Orders" at bounding box center [98, 133] width 196 height 33
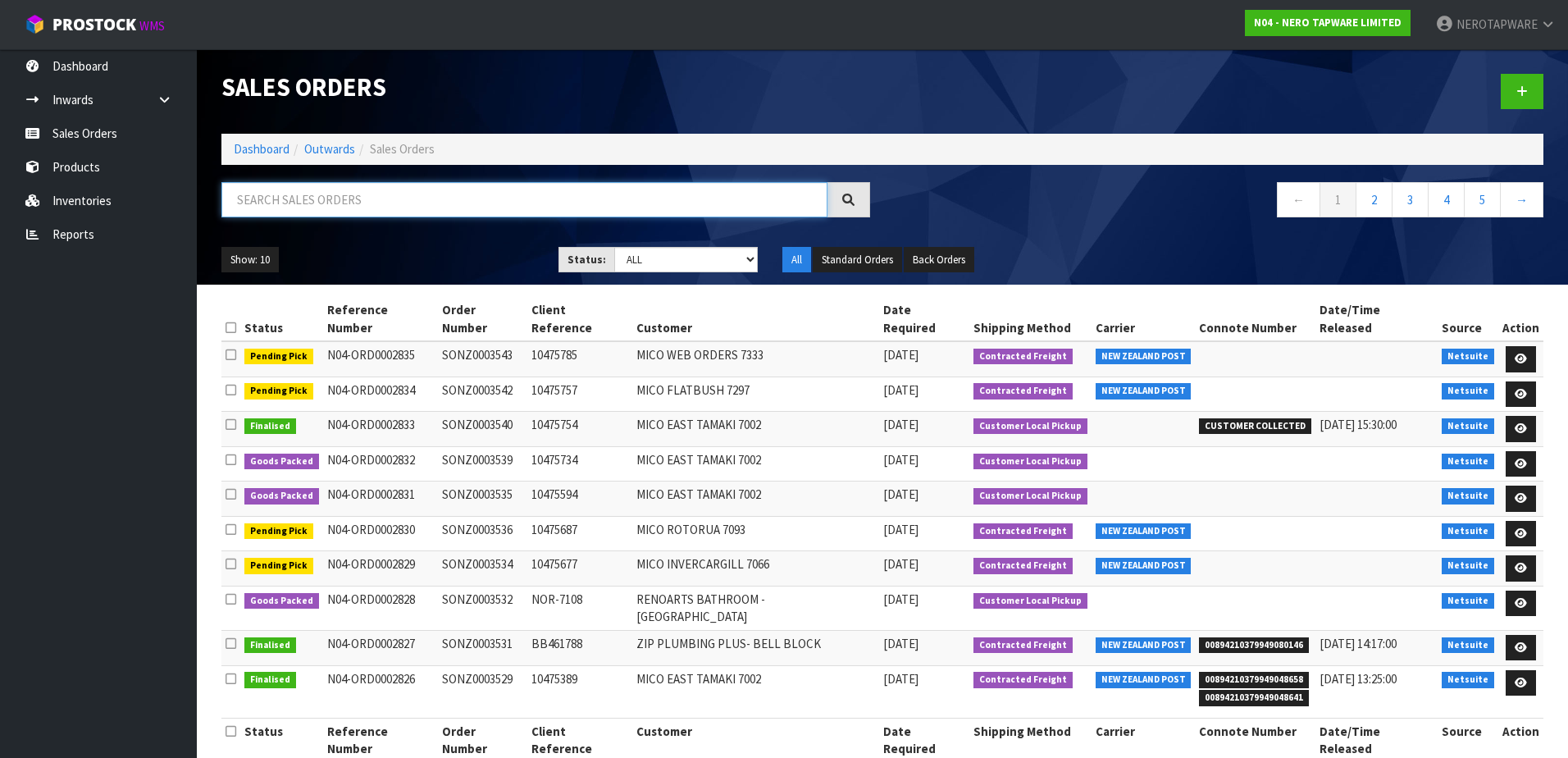
click at [402, 193] on input "text" at bounding box center [525, 199] width 606 height 35
paste input "SONZ0003029"
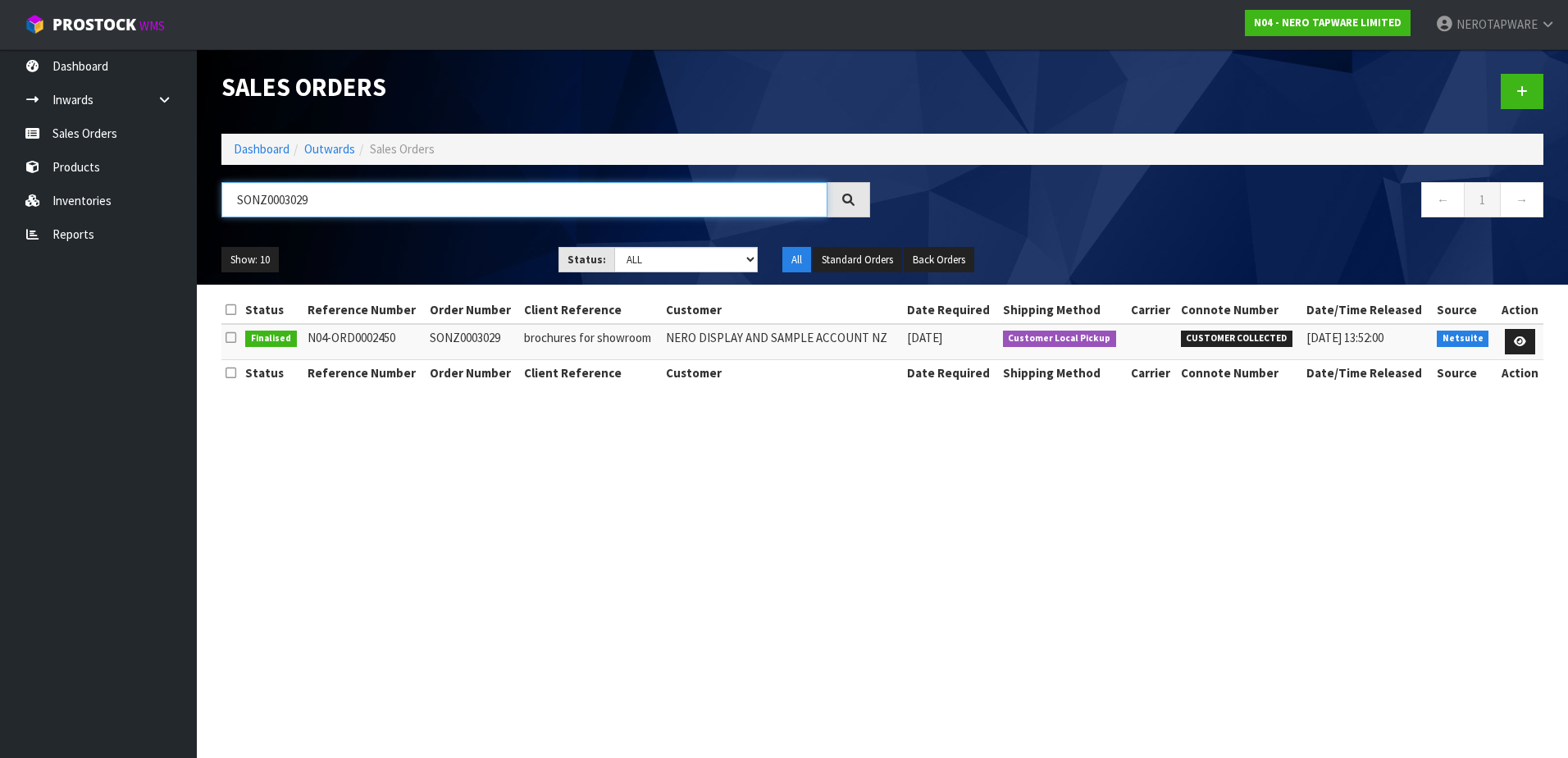
type input "SONZ0003029"
